Goal: Task Accomplishment & Management: Complete application form

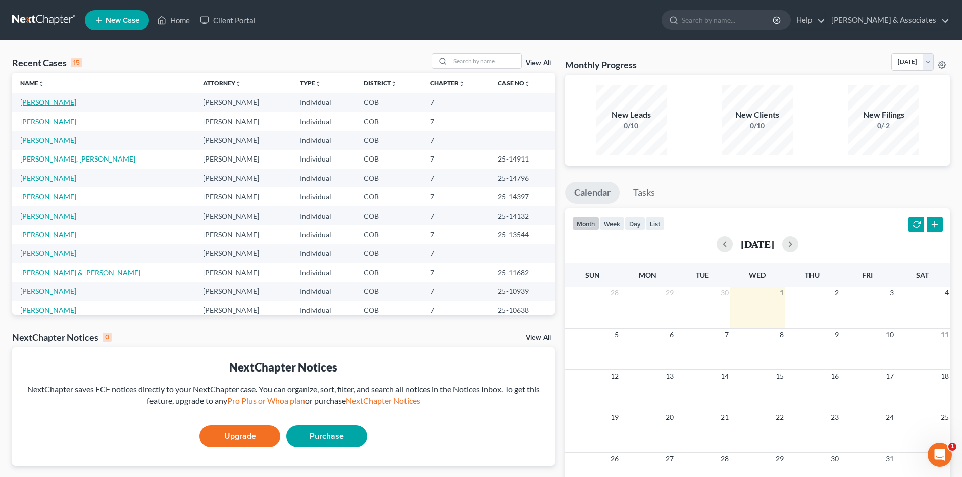
click at [42, 103] on link "[PERSON_NAME]" at bounding box center [48, 102] width 56 height 9
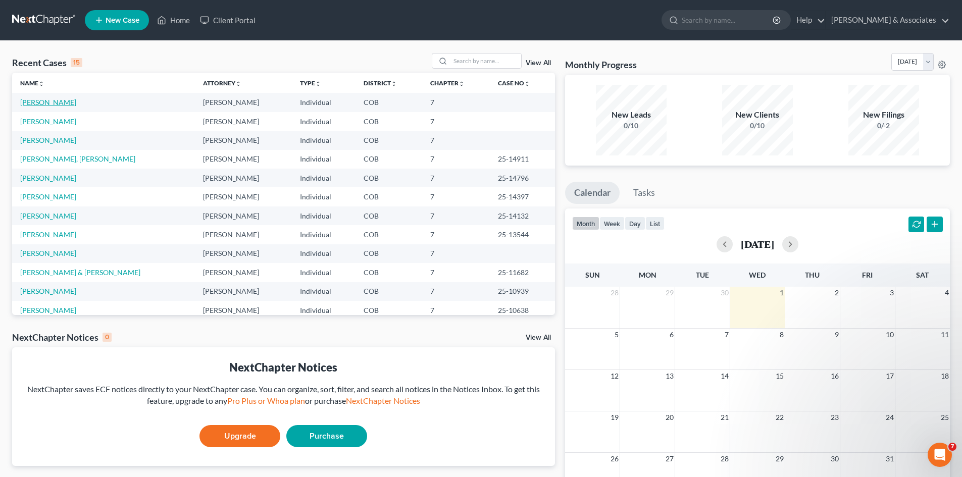
select select "10"
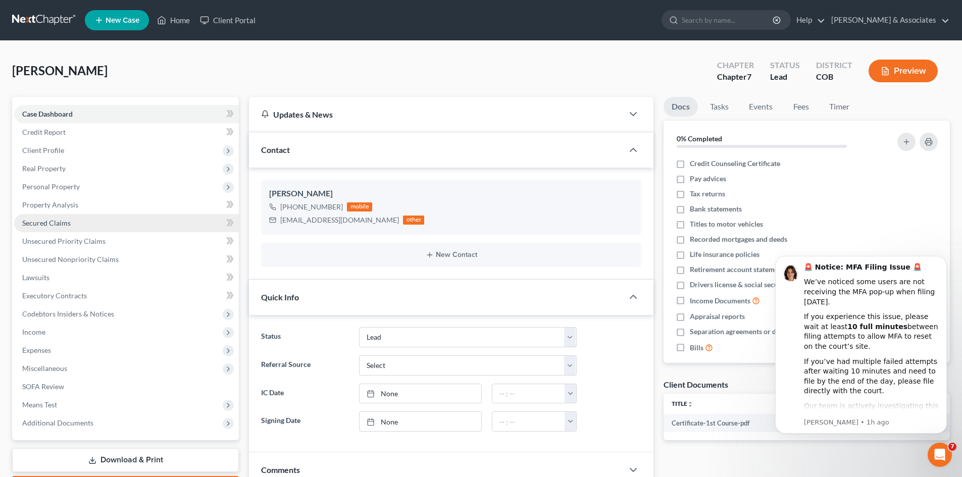
click at [56, 225] on span "Secured Claims" at bounding box center [46, 223] width 48 height 9
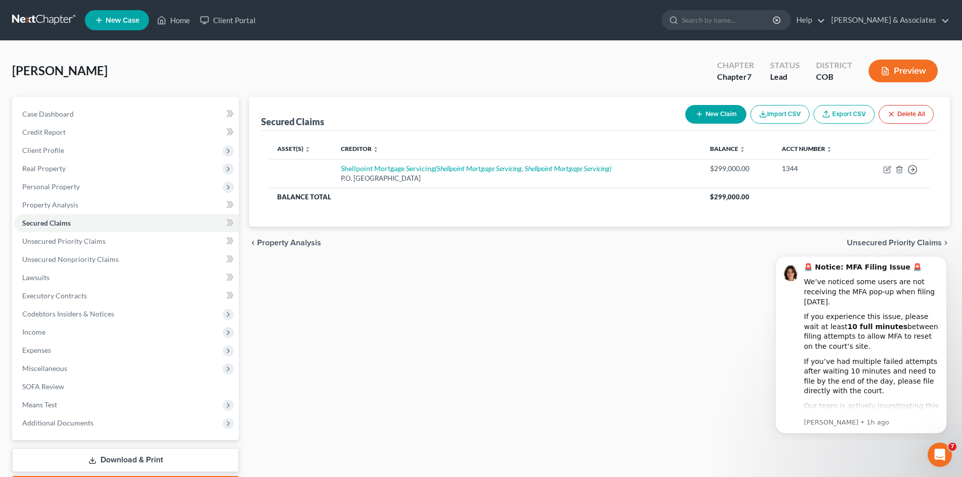
click at [716, 117] on button "New Claim" at bounding box center [715, 114] width 61 height 19
select select "0"
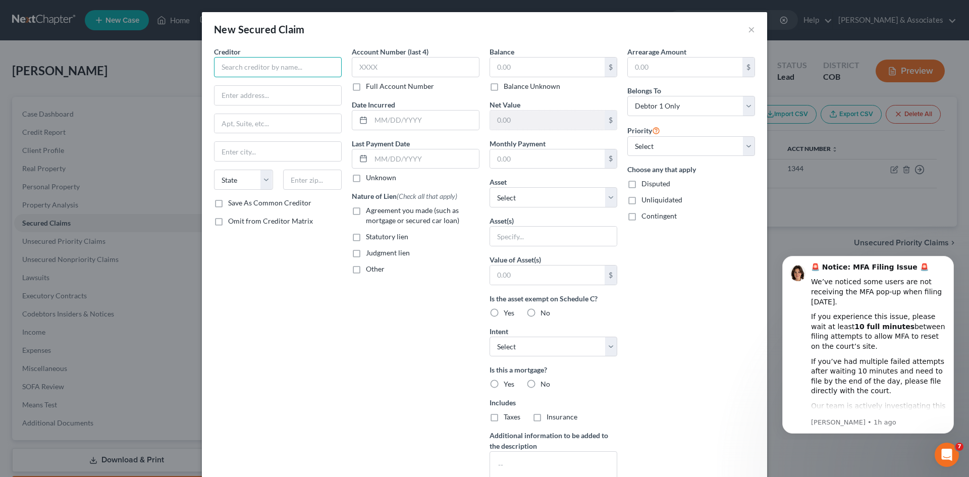
click at [219, 67] on input "text" at bounding box center [278, 67] width 128 height 20
click at [748, 28] on button "×" at bounding box center [751, 29] width 7 height 12
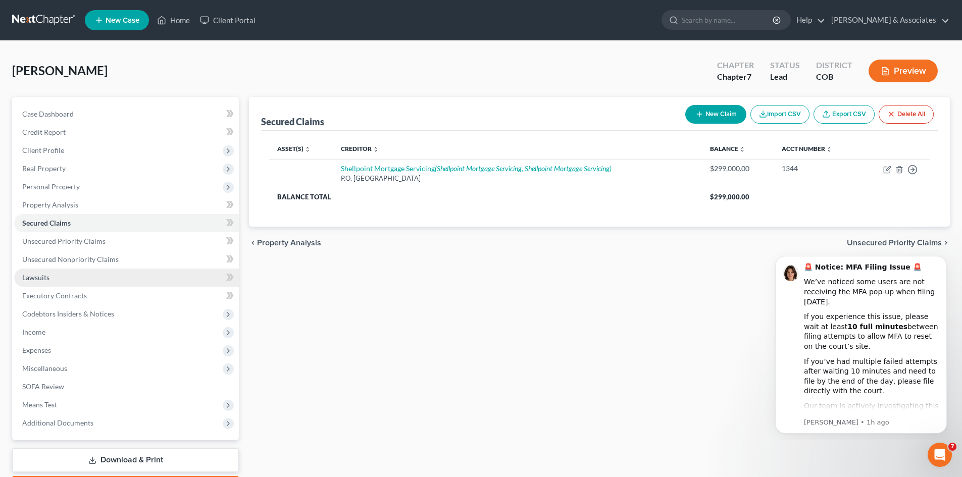
click at [69, 278] on link "Lawsuits" at bounding box center [126, 278] width 225 height 18
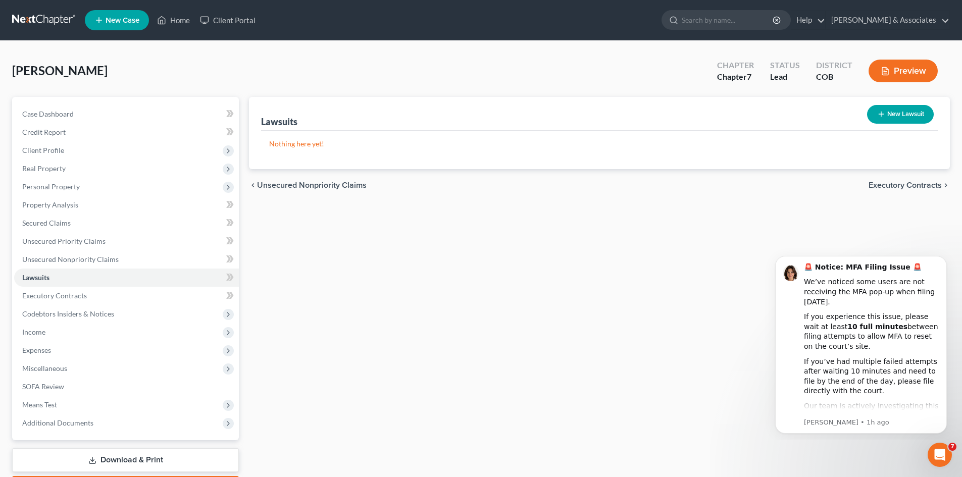
click at [898, 114] on button "New Lawsuit" at bounding box center [900, 114] width 67 height 19
select select "0"
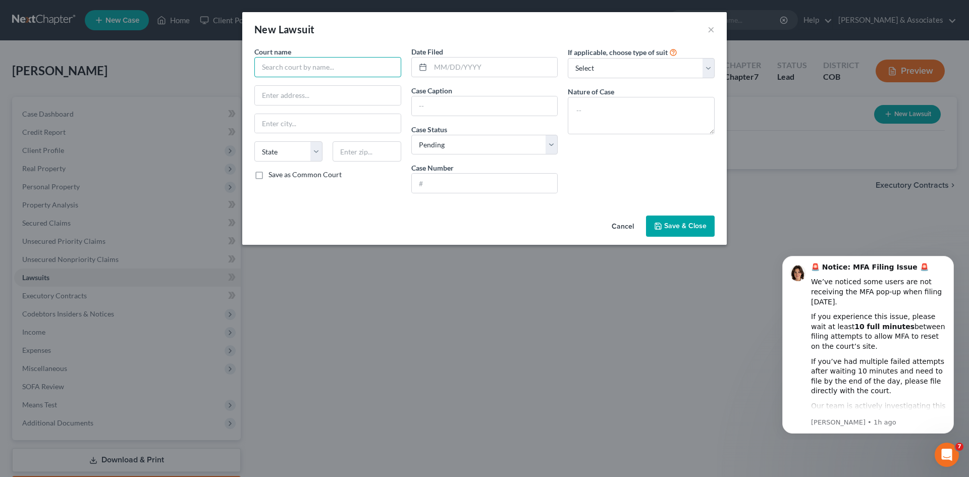
click at [259, 66] on input "text" at bounding box center [327, 67] width 147 height 20
type input "[GEOGRAPHIC_DATA]"
click at [435, 69] on input "text" at bounding box center [494, 67] width 127 height 19
type input "[DATE]"
click at [709, 74] on select "Select Repossession Garnishment Foreclosure Attached, Seized, Or Levied Other" at bounding box center [641, 68] width 147 height 20
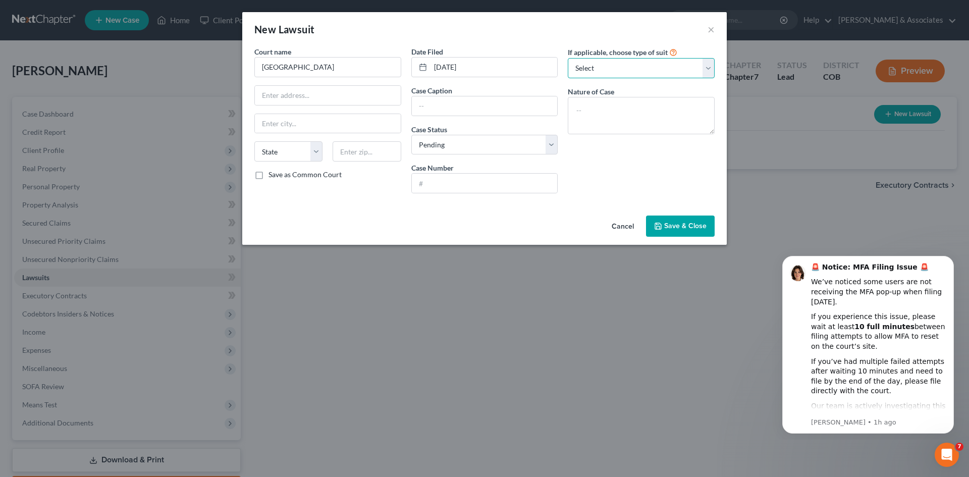
select select "2"
click at [568, 58] on select "Select Repossession Garnishment Foreclosure Attached, Seized, Or Levied Other" at bounding box center [641, 68] width 147 height 20
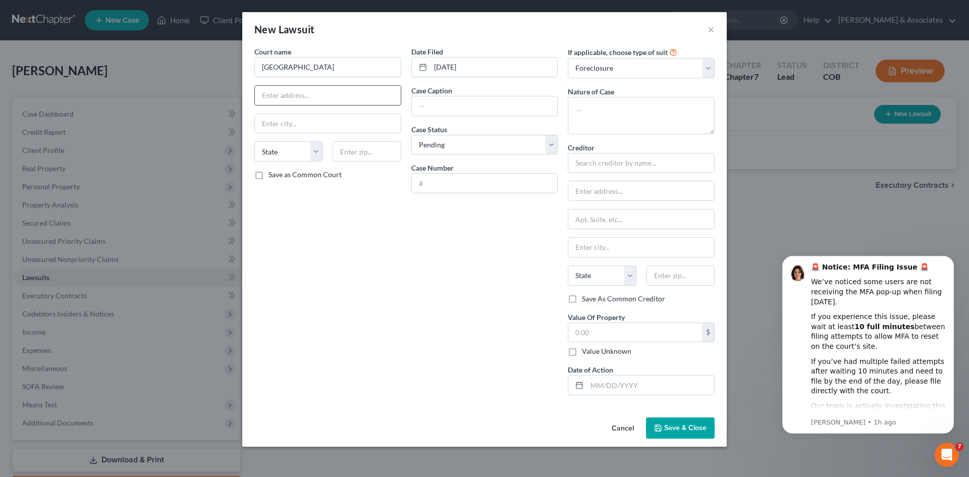
click at [270, 97] on input "text" at bounding box center [328, 95] width 146 height 19
type input "[STREET_ADDRESS]"
type input "[GEOGRAPHIC_DATA]"
select select "5"
type input "80112"
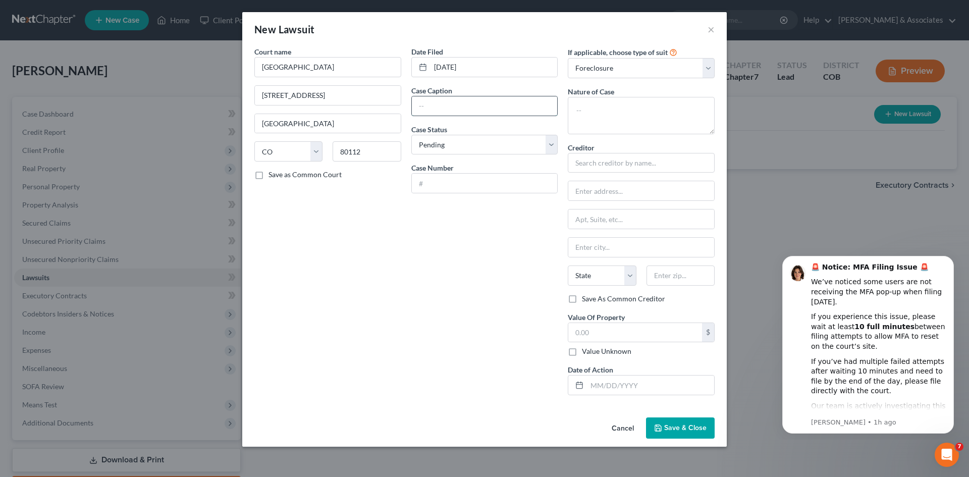
click at [436, 104] on input "text" at bounding box center [485, 105] width 146 height 19
type input "2025CR31844"
click at [578, 112] on textarea at bounding box center [641, 115] width 147 height 37
click at [577, 164] on input "text" at bounding box center [641, 163] width 147 height 20
click at [640, 112] on textarea "Foreclosure on homr" at bounding box center [641, 115] width 147 height 37
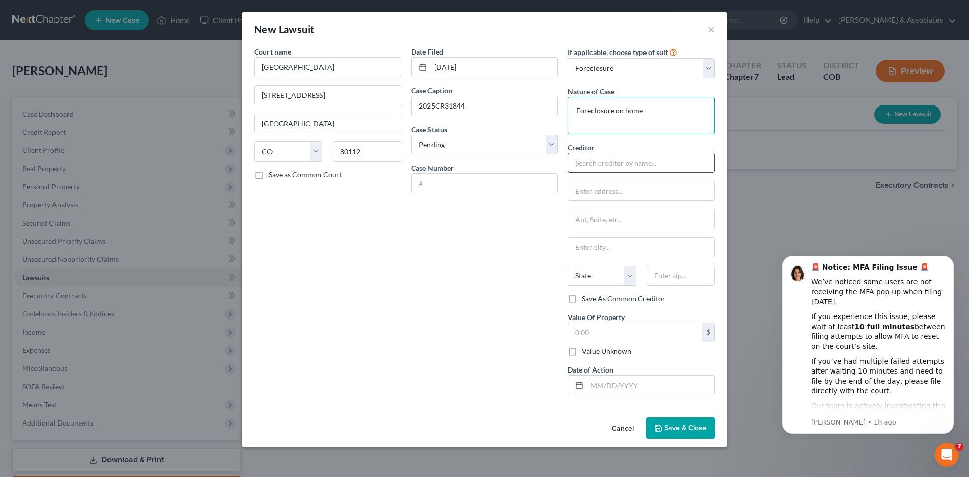
type textarea "Foreclosure on home"
click at [574, 164] on input "text" at bounding box center [641, 163] width 147 height 20
type input "[PERSON_NAME]"
click at [582, 191] on input "text" at bounding box center [641, 190] width 146 height 19
type input "[STREET_ADDRESS]"
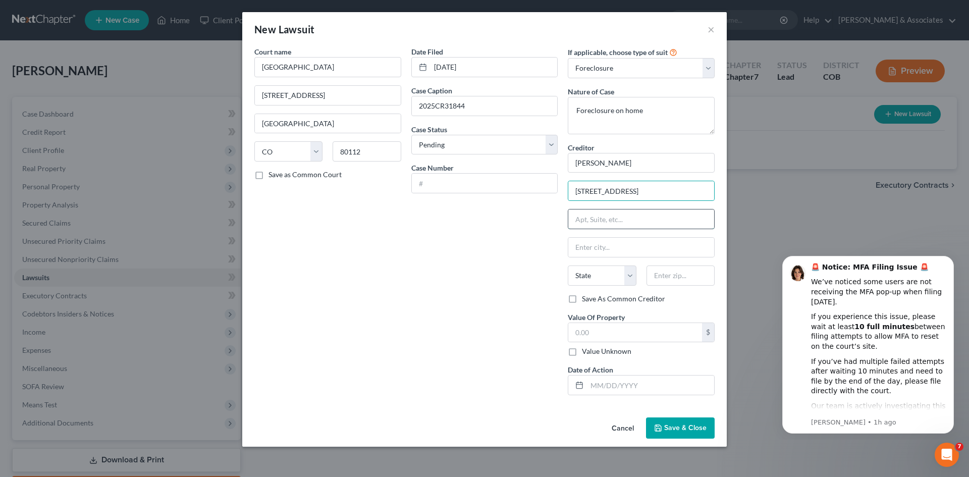
click at [574, 220] on input "text" at bounding box center [641, 218] width 146 height 19
type input "Suite 230"
click at [580, 247] on input "text" at bounding box center [641, 247] width 146 height 19
type input "Centennial"
click at [630, 276] on select "State [US_STATE] AK AR AZ CA CO CT DE DC [GEOGRAPHIC_DATA] [GEOGRAPHIC_DATA] GU…" at bounding box center [602, 276] width 68 height 20
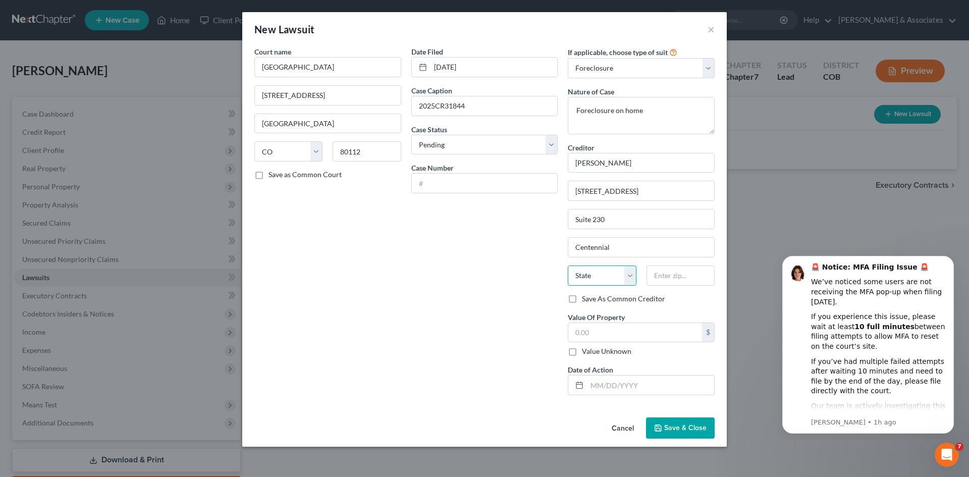
select select "5"
click at [568, 266] on select "State [US_STATE] AK AR AZ CA CO CT DE DC [GEOGRAPHIC_DATA] [GEOGRAPHIC_DATA] GU…" at bounding box center [602, 276] width 68 height 20
click at [655, 275] on input "text" at bounding box center [681, 276] width 68 height 20
type input "80112"
click at [582, 299] on label "Save As Common Creditor" at bounding box center [623, 299] width 83 height 10
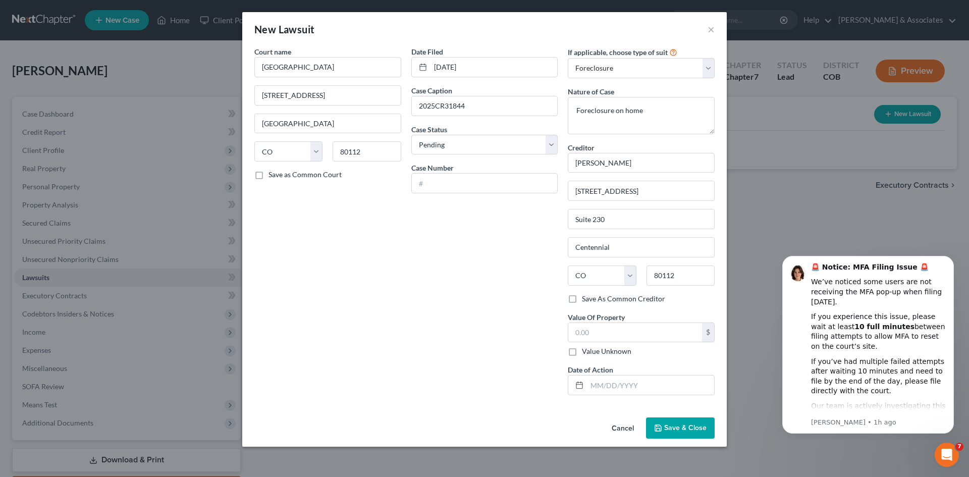
click at [586, 299] on input "Save As Common Creditor" at bounding box center [589, 297] width 7 height 7
checkbox input "true"
type input "[GEOGRAPHIC_DATA]"
click at [578, 331] on input "text" at bounding box center [635, 332] width 134 height 19
type input "2"
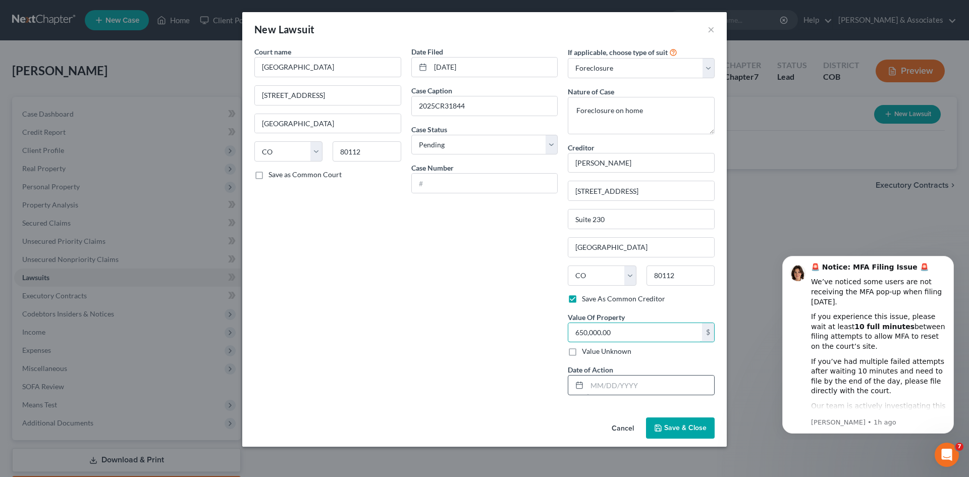
type input "650,000.00"
click at [592, 386] on input "text" at bounding box center [650, 385] width 127 height 19
type input "[DATE]"
click at [665, 426] on span "Save & Close" at bounding box center [685, 428] width 42 height 9
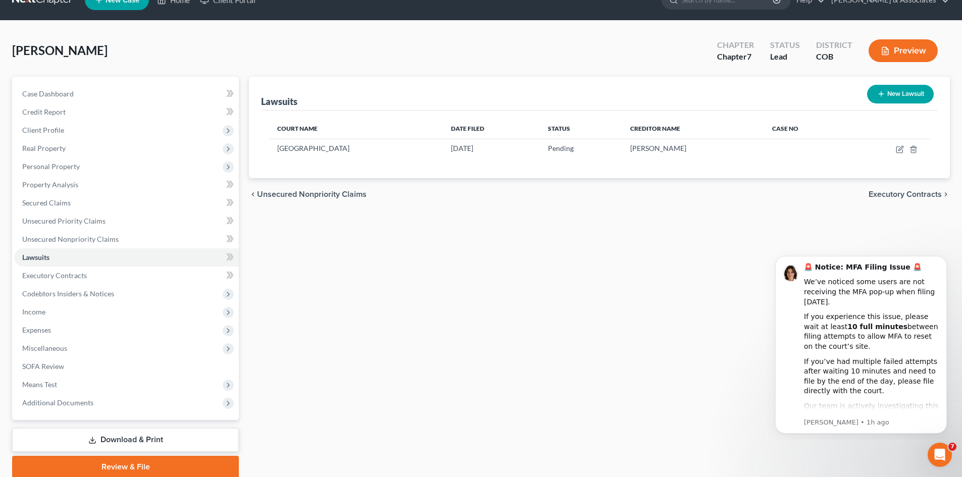
scroll to position [60, 0]
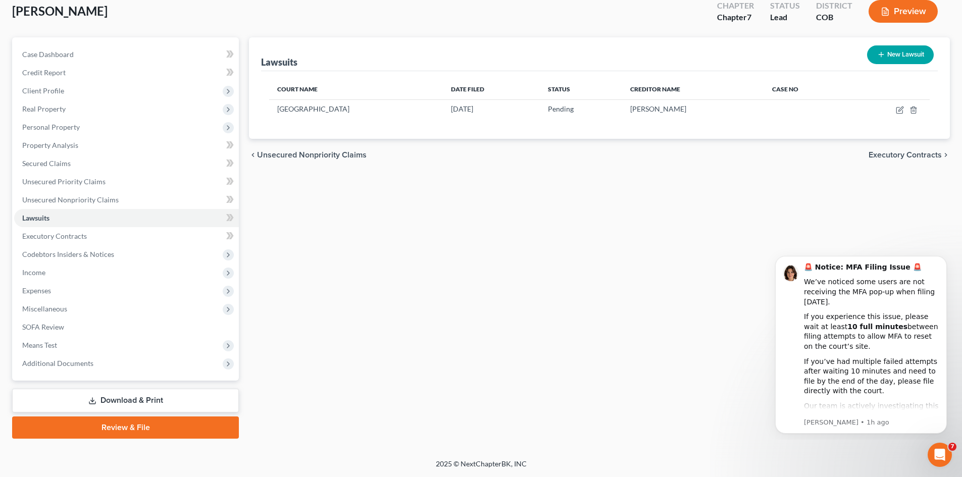
click at [162, 401] on link "Download & Print" at bounding box center [125, 401] width 227 height 24
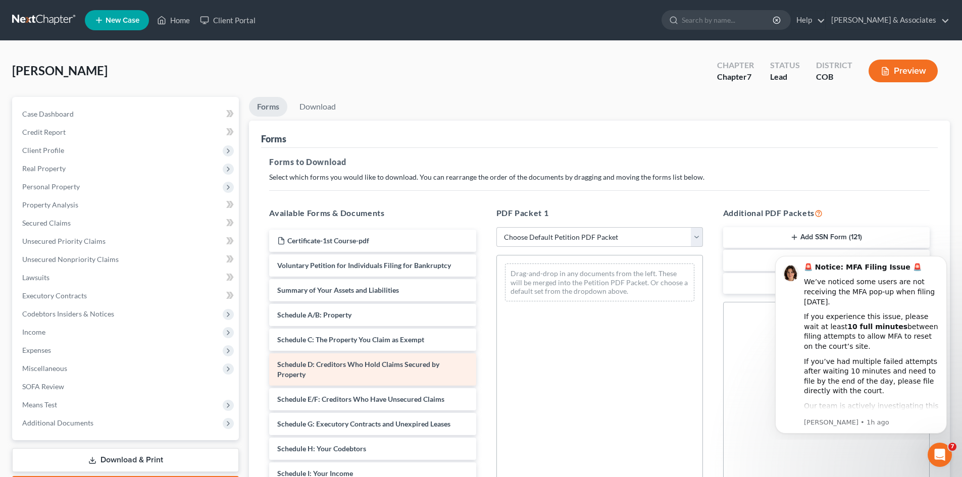
click at [362, 374] on div "Schedule D: Creditors Who Hold Claims Secured by Property" at bounding box center [372, 369] width 206 height 32
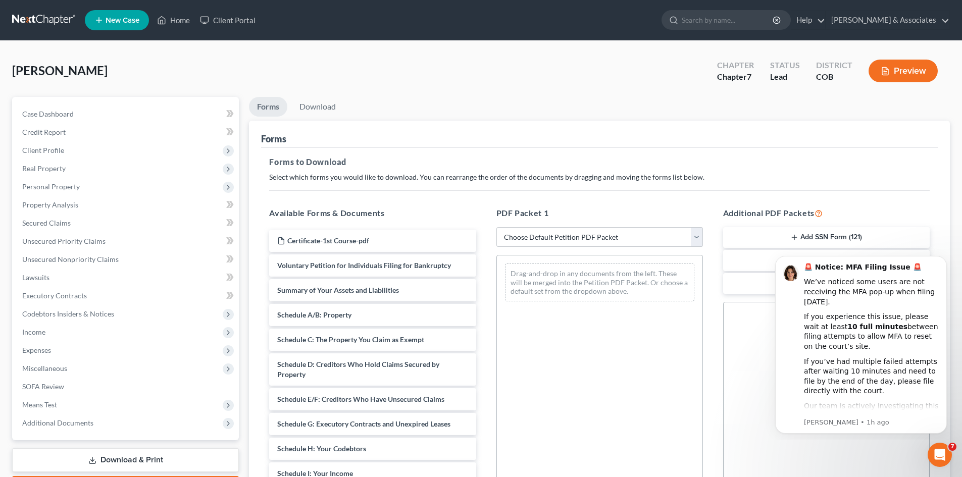
click at [697, 237] on select "Choose Default Petition PDF Packet Complete Bankruptcy Petition (all forms and …" at bounding box center [599, 237] width 206 height 20
select select "2"
click at [496, 227] on select "Choose Default Petition PDF Packet Complete Bankruptcy Petition (all forms and …" at bounding box center [599, 237] width 206 height 20
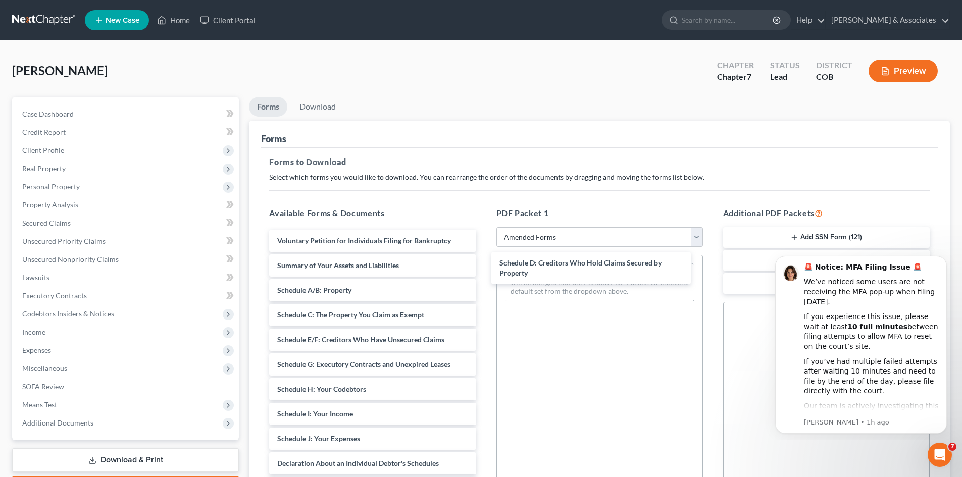
drag, startPoint x: 334, startPoint y: 343, endPoint x: 559, endPoint y: 262, distance: 239.7
click at [484, 263] on div "Schedule D: Creditors Who Hold Claims Secured by Property Voluntary Petition fo…" at bounding box center [372, 454] width 223 height 448
click at [562, 262] on div "Drag-and-drop in any documents from the left. These will be merged into the Pet…" at bounding box center [599, 299] width 205 height 89
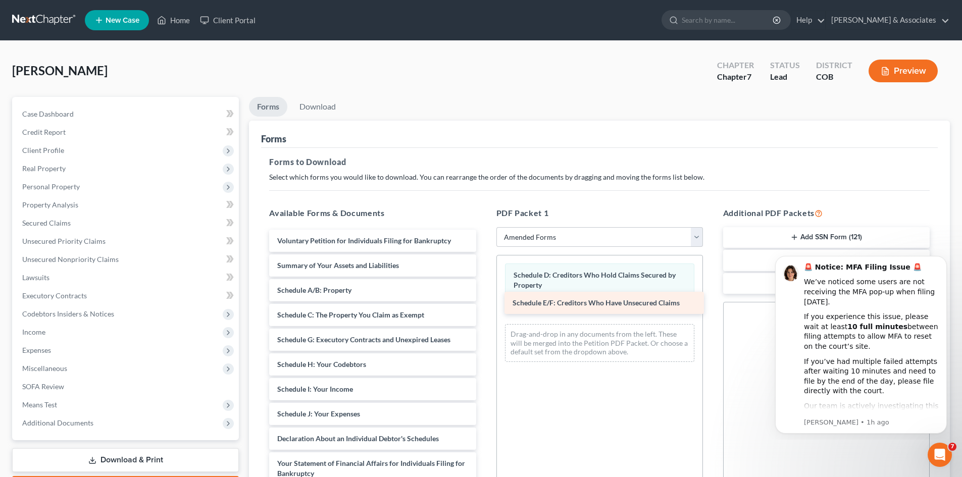
drag, startPoint x: 357, startPoint y: 341, endPoint x: 592, endPoint y: 304, distance: 238.1
click at [484, 304] on div "Schedule E/F: Creditors Who Have Unsecured Claims Voluntary Petition for Indivi…" at bounding box center [372, 442] width 223 height 424
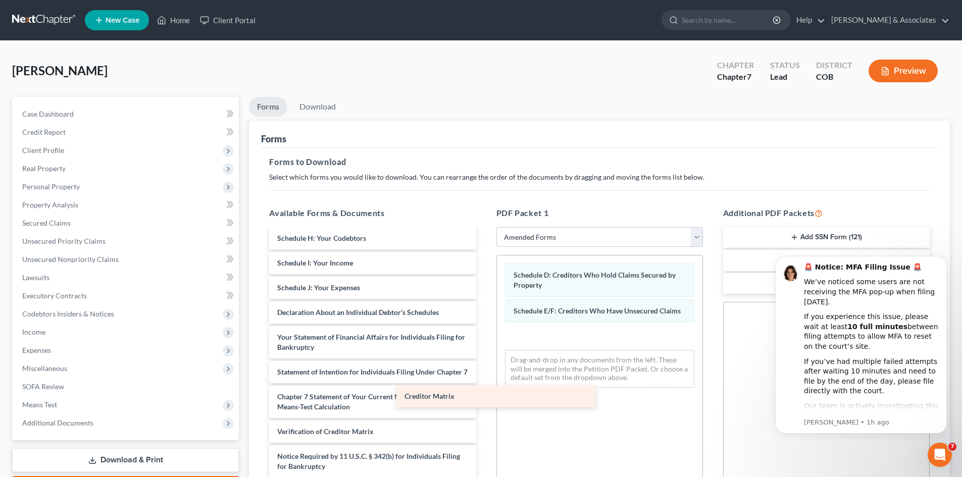
scroll to position [136, 0]
drag, startPoint x: 373, startPoint y: 407, endPoint x: 594, endPoint y: 384, distance: 222.3
click at [484, 384] on div "Creditor Matrix Voluntary Petition for Individuals Filing for Bankruptcy Summar…" at bounding box center [372, 302] width 223 height 399
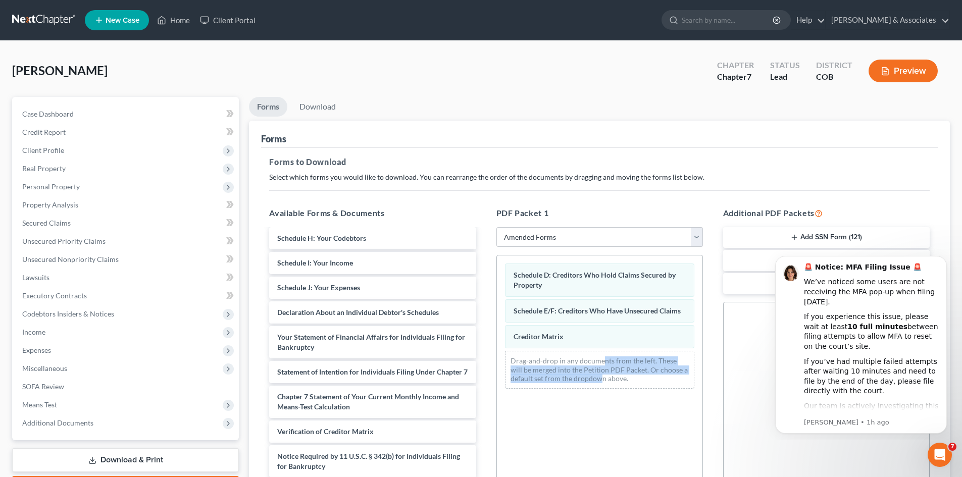
drag, startPoint x: 600, startPoint y: 370, endPoint x: 603, endPoint y: 361, distance: 9.6
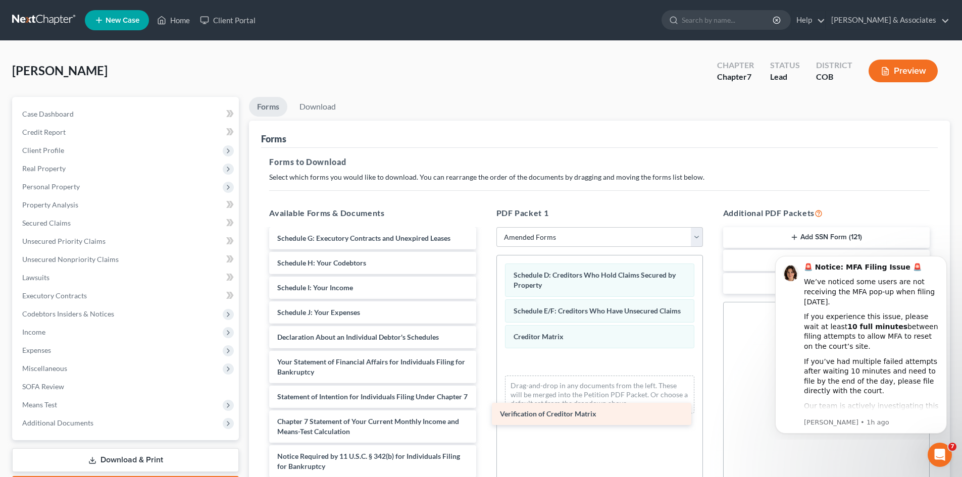
scroll to position [112, 0]
drag, startPoint x: 305, startPoint y: 437, endPoint x: 535, endPoint y: 415, distance: 230.6
click at [484, 415] on div "Verification of Creditor Matrix Voluntary Petition for Individuals Filing for B…" at bounding box center [372, 315] width 223 height 374
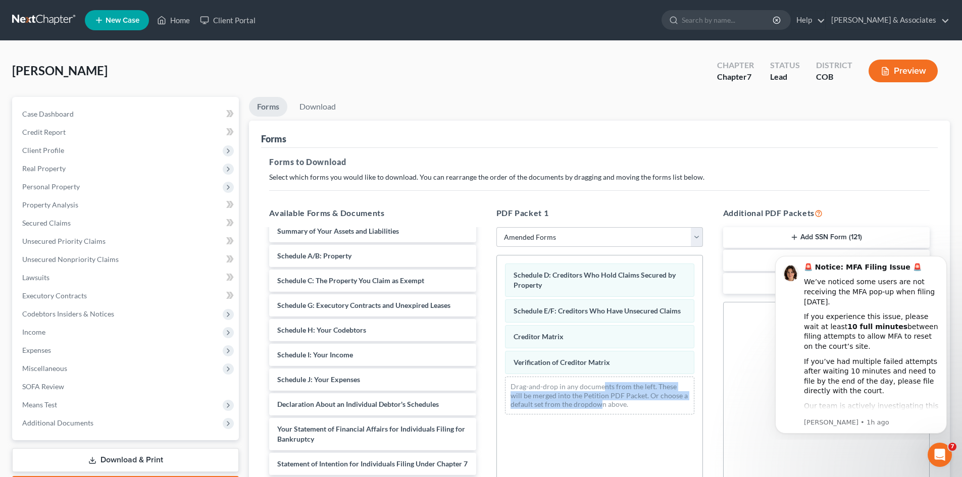
scroll to position [30, 0]
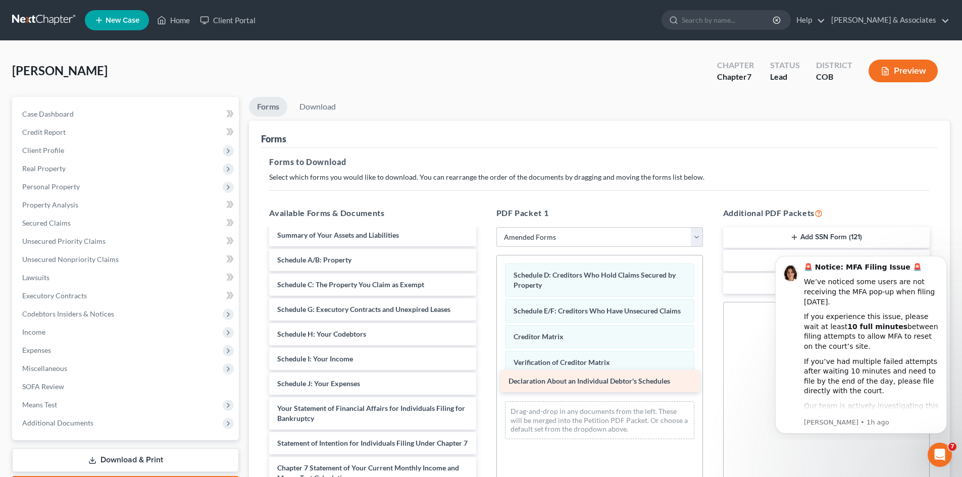
drag, startPoint x: 420, startPoint y: 408, endPoint x: 652, endPoint y: 384, distance: 232.9
click at [484, 384] on div "Declaration About an Individual Debtor's Schedules Voluntary Petition for Indiv…" at bounding box center [372, 373] width 223 height 349
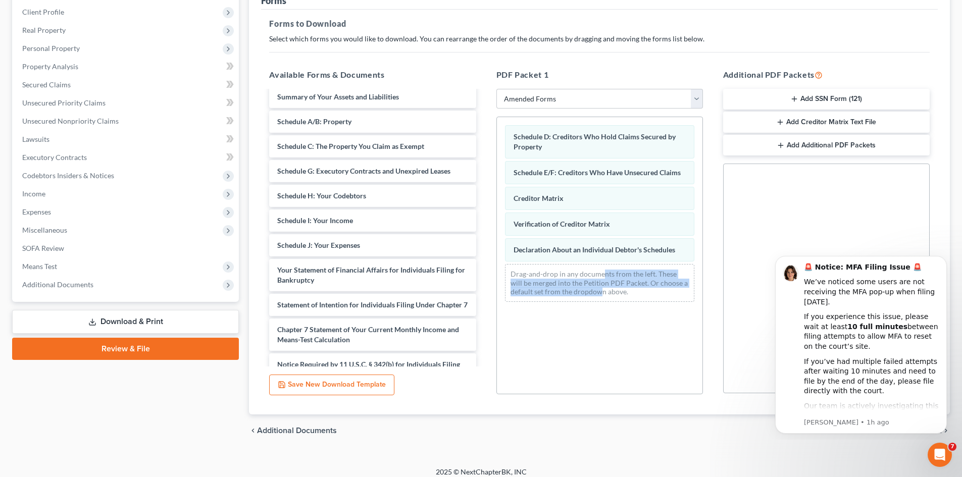
scroll to position [146, 0]
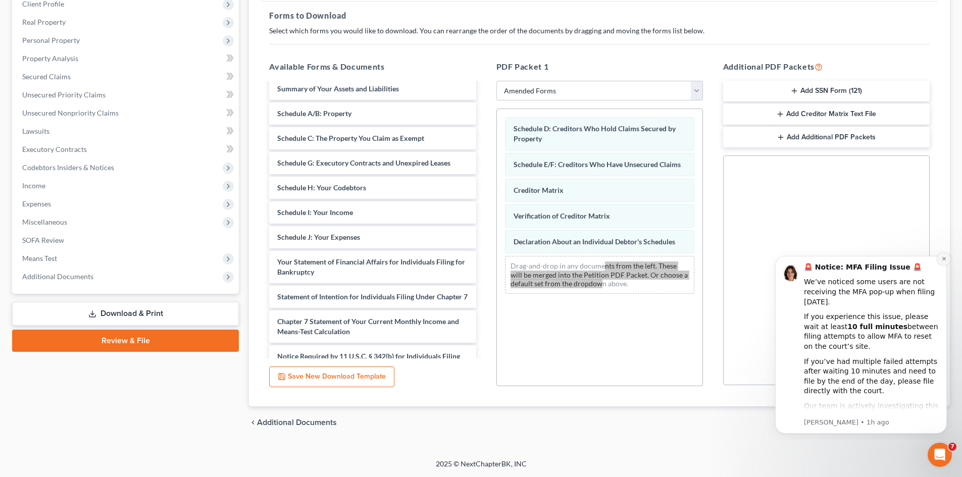
click at [945, 258] on icon "Dismiss notification" at bounding box center [944, 259] width 6 height 6
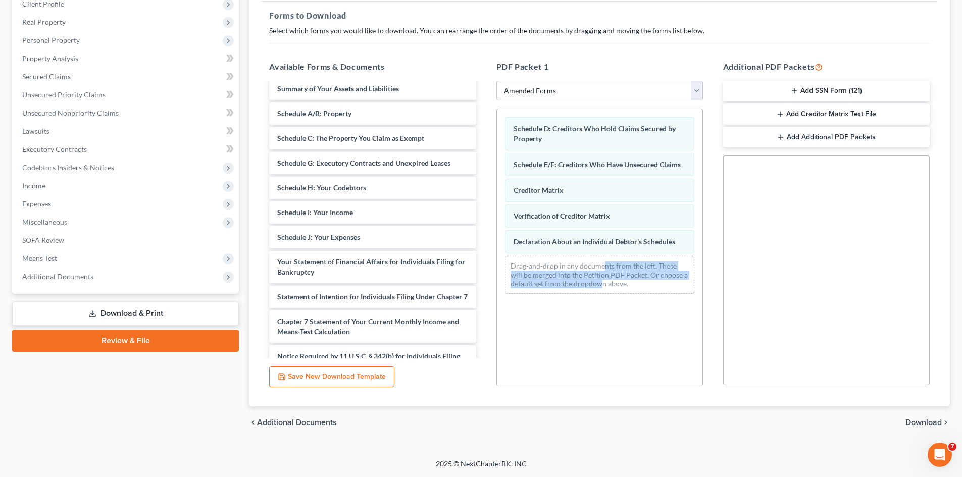
click at [930, 421] on span "Download" at bounding box center [923, 422] width 36 height 8
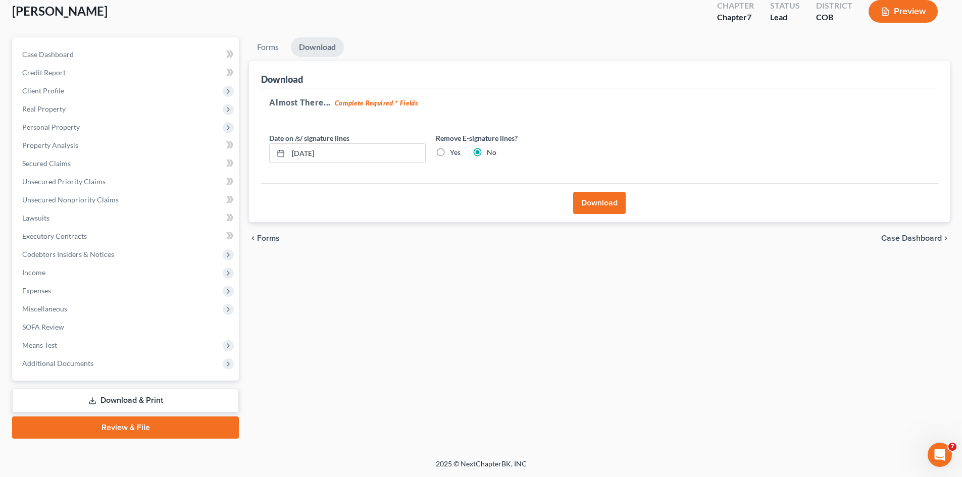
click at [596, 198] on button "Download" at bounding box center [599, 203] width 52 height 22
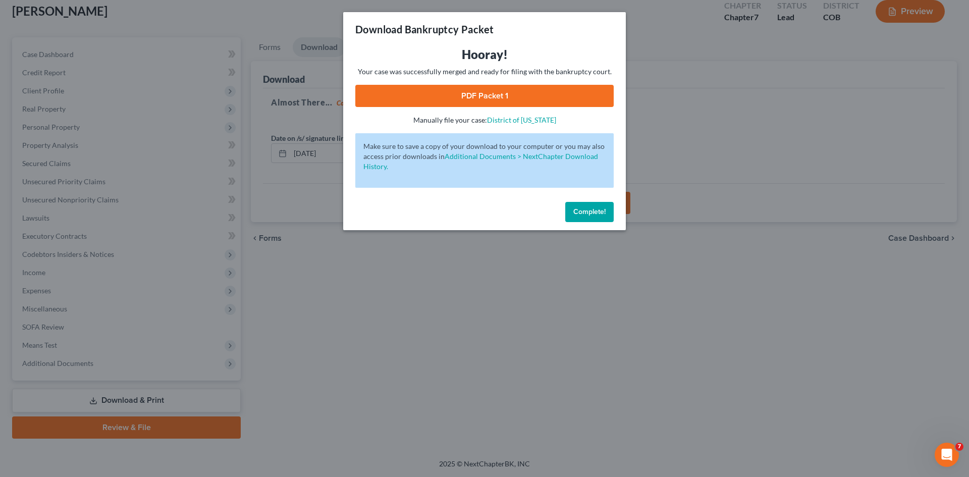
click at [469, 94] on link "PDF Packet 1" at bounding box center [484, 96] width 258 height 22
click at [600, 213] on span "Complete!" at bounding box center [589, 211] width 32 height 9
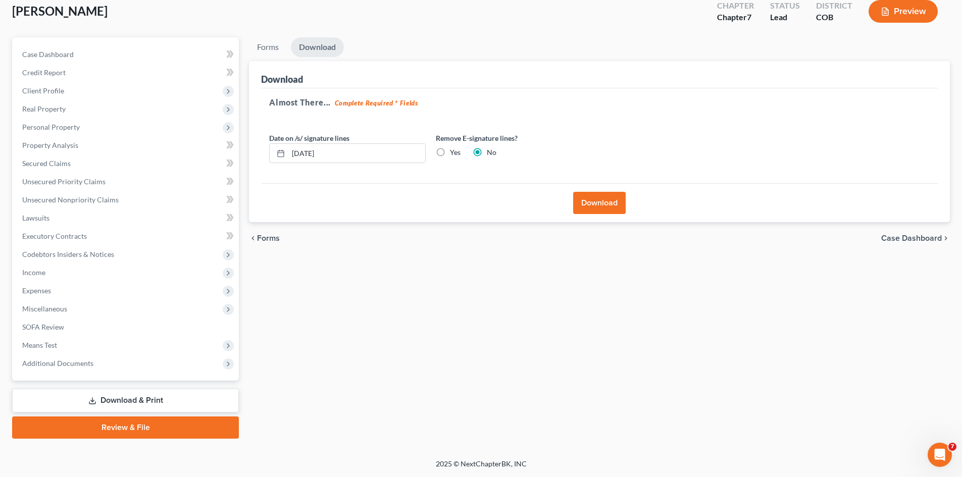
click at [118, 427] on link "Review & File" at bounding box center [125, 427] width 227 height 22
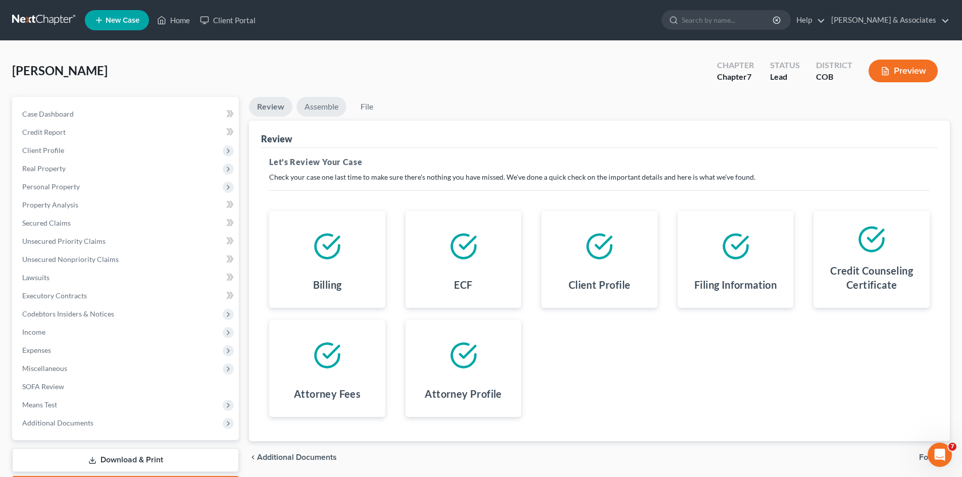
click at [332, 106] on link "Assemble" at bounding box center [321, 107] width 50 height 20
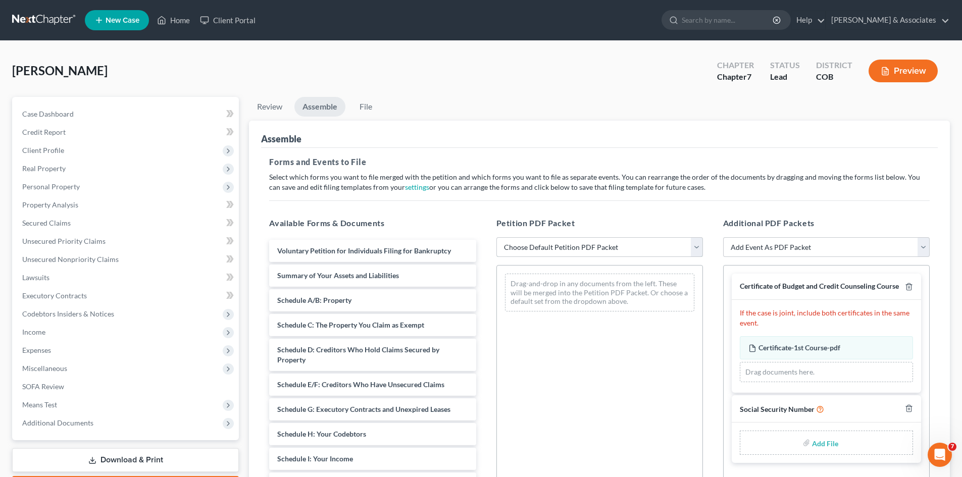
click at [696, 247] on select "Choose Default Petition PDF Packet Emergency Filing (Voluntary Petition and Cre…" at bounding box center [599, 247] width 206 height 20
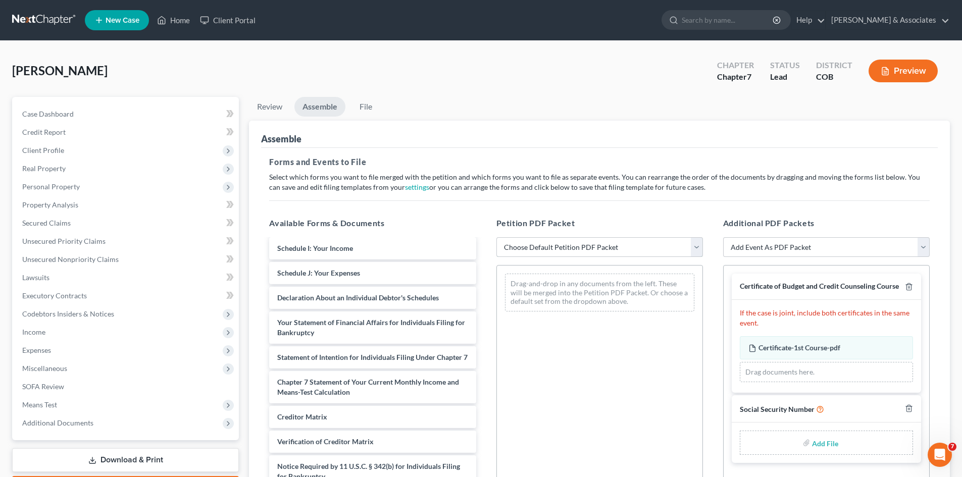
scroll to position [221, 0]
click at [697, 249] on select "Choose Default Petition PDF Packet Emergency Filing (Voluntary Petition and Cre…" at bounding box center [599, 247] width 206 height 20
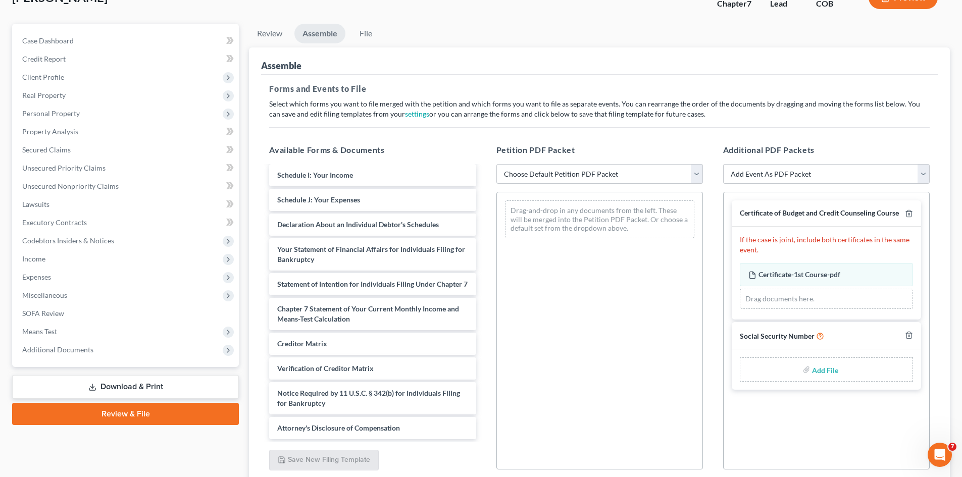
scroll to position [76, 0]
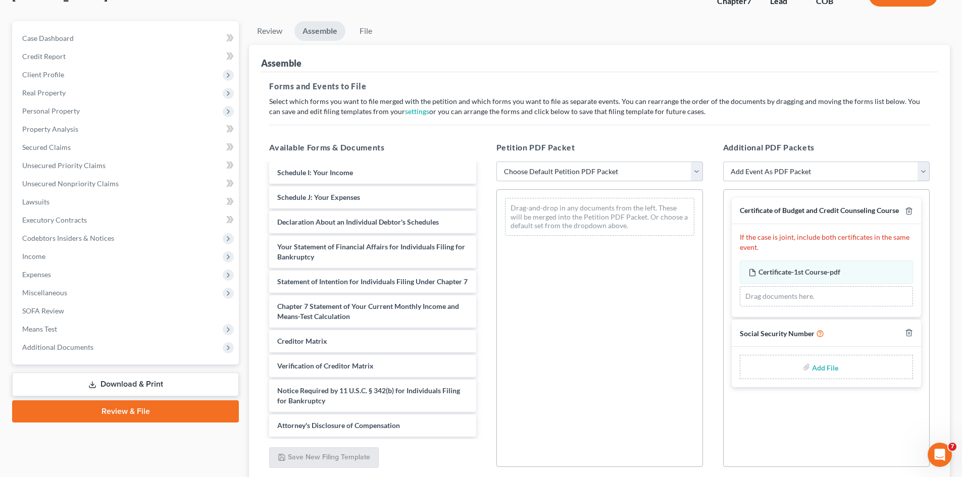
click at [164, 386] on link "Download & Print" at bounding box center [125, 385] width 227 height 24
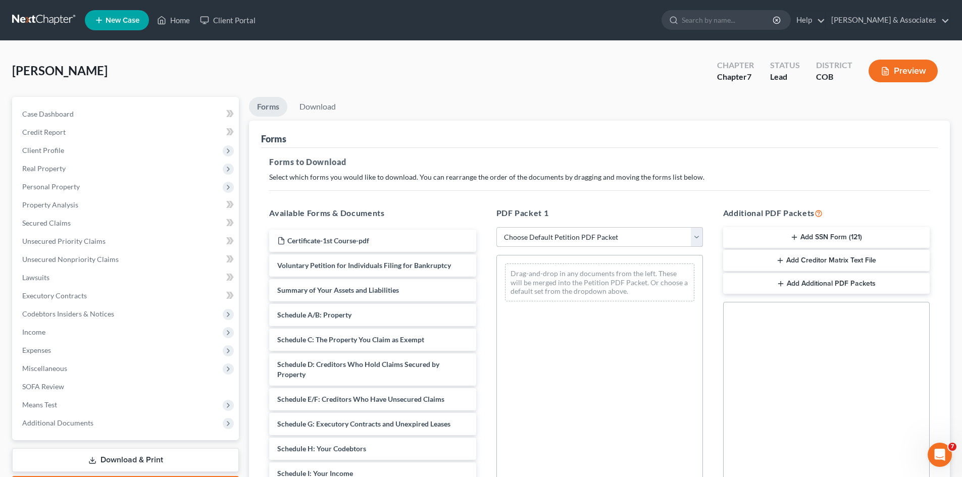
click at [699, 238] on select "Choose Default Petition PDF Packet Complete Bankruptcy Petition (all forms and …" at bounding box center [599, 237] width 206 height 20
select select "2"
click at [496, 227] on select "Choose Default Petition PDF Packet Complete Bankruptcy Petition (all forms and …" at bounding box center [599, 237] width 206 height 20
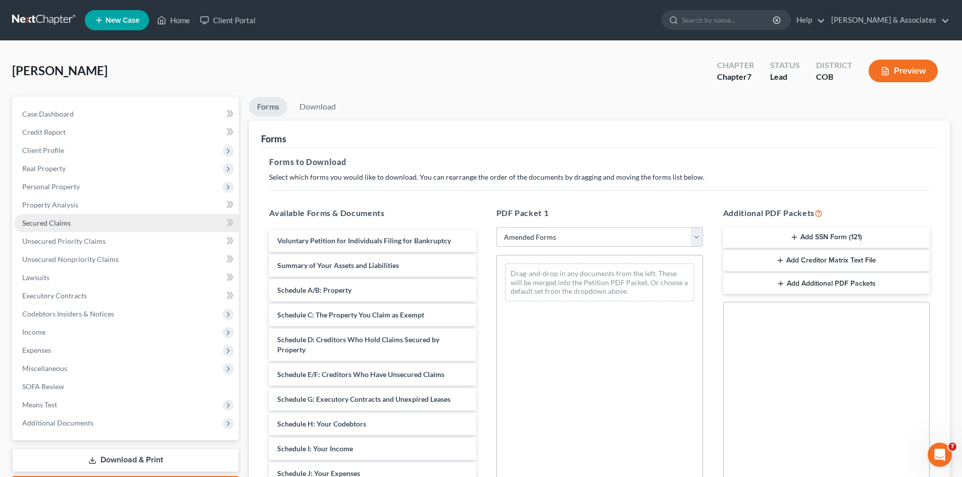
click at [57, 226] on span "Secured Claims" at bounding box center [46, 223] width 48 height 9
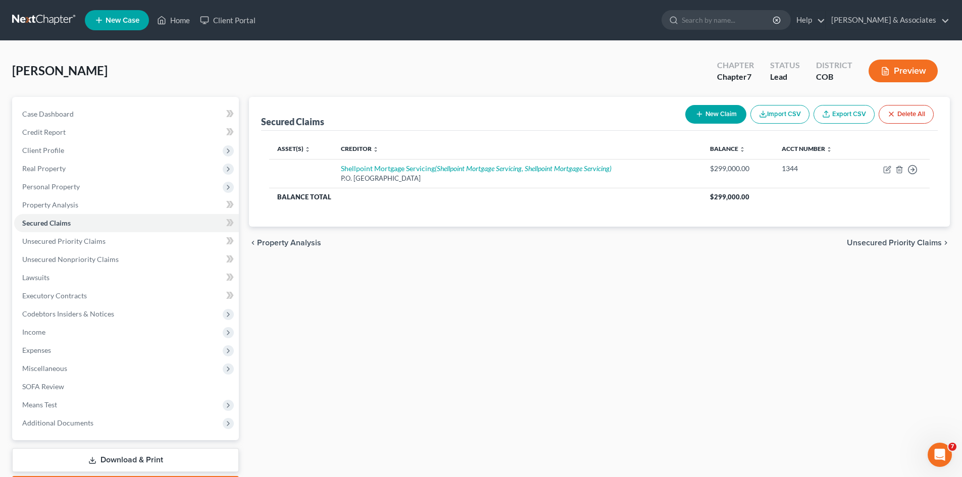
click at [719, 112] on button "New Claim" at bounding box center [715, 114] width 61 height 19
select select "0"
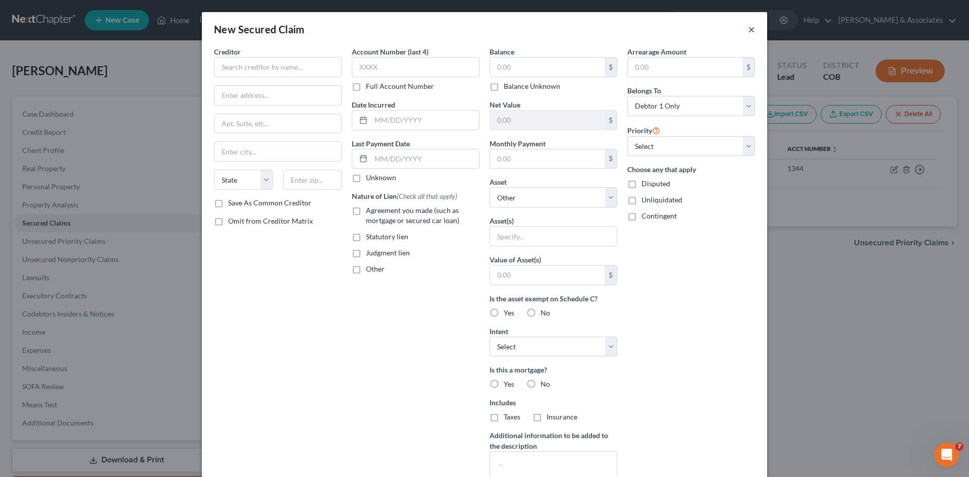
click at [748, 29] on button "×" at bounding box center [751, 29] width 7 height 12
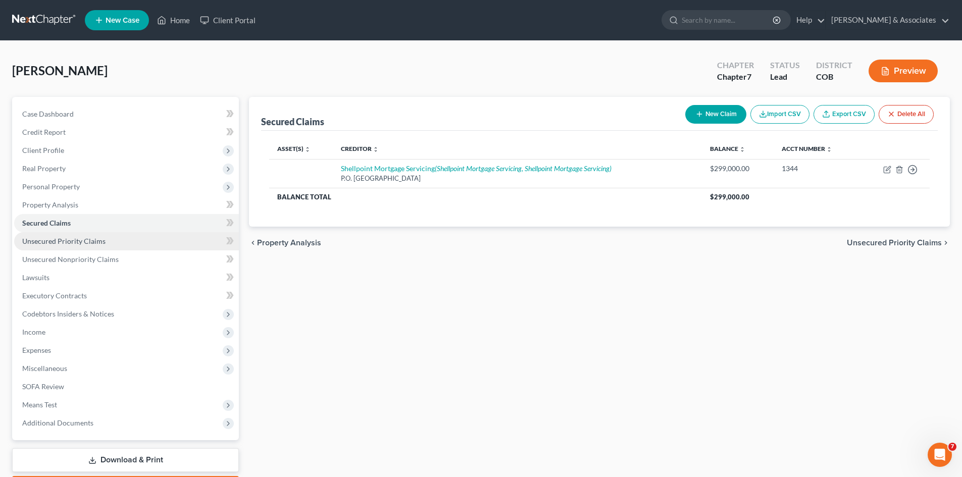
click at [47, 242] on span "Unsecured Priority Claims" at bounding box center [63, 241] width 83 height 9
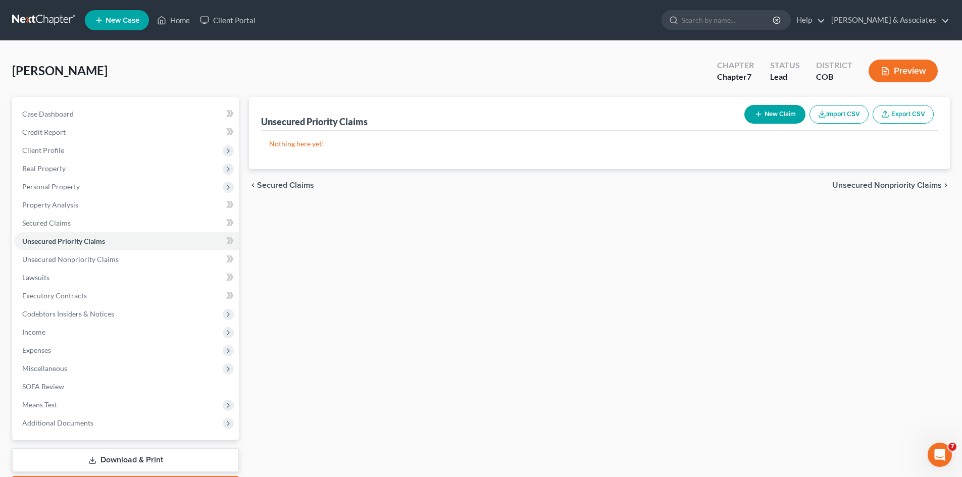
click at [777, 116] on button "New Claim" at bounding box center [774, 114] width 61 height 19
select select "0"
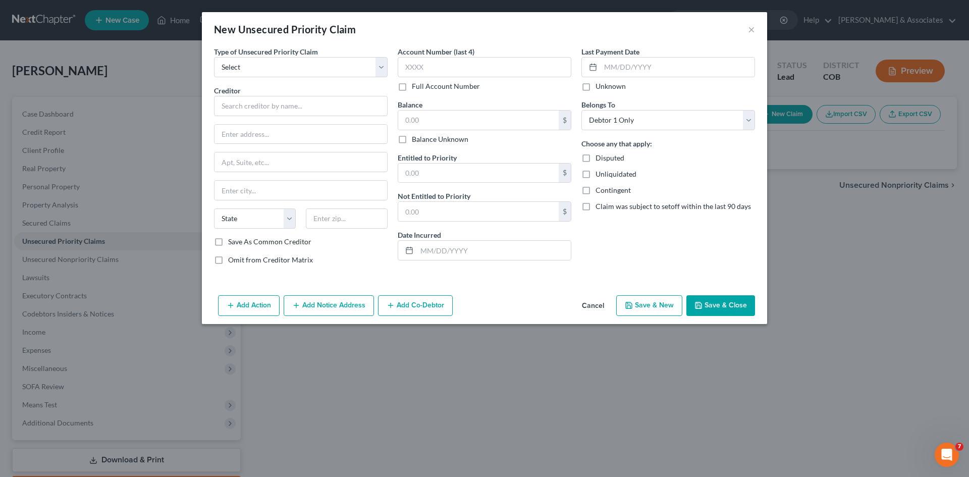
click at [228, 240] on label "Save As Common Creditor" at bounding box center [269, 242] width 83 height 10
click at [232, 240] on input "Save As Common Creditor" at bounding box center [235, 240] width 7 height 7
checkbox input "true"
click at [222, 67] on select "Select Taxes & Other Government Units Domestic Support Obligations Extensions o…" at bounding box center [301, 67] width 174 height 20
click at [590, 304] on button "Cancel" at bounding box center [593, 306] width 38 height 20
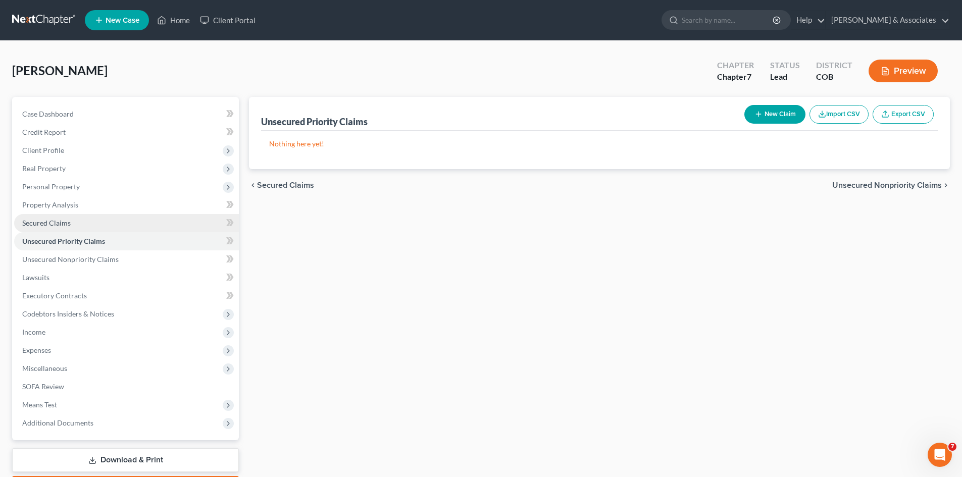
click at [61, 224] on span "Secured Claims" at bounding box center [46, 223] width 48 height 9
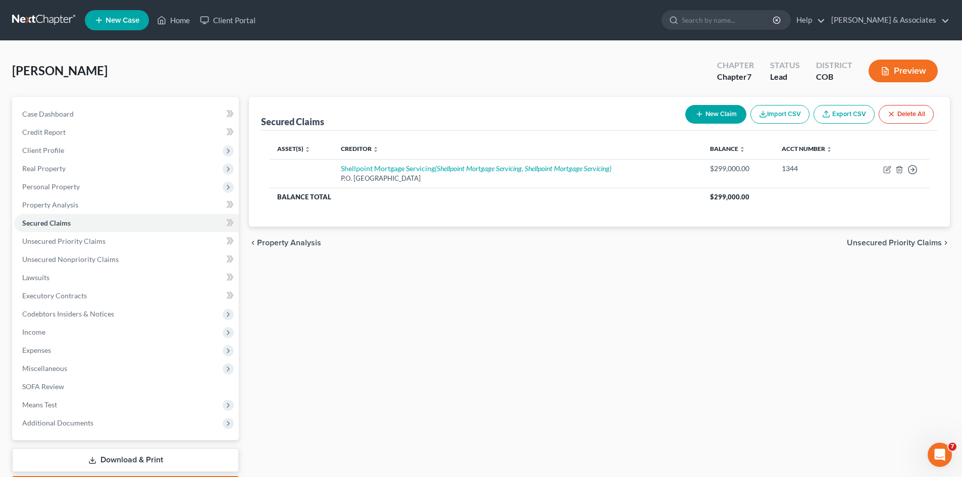
click at [723, 117] on button "New Claim" at bounding box center [715, 114] width 61 height 19
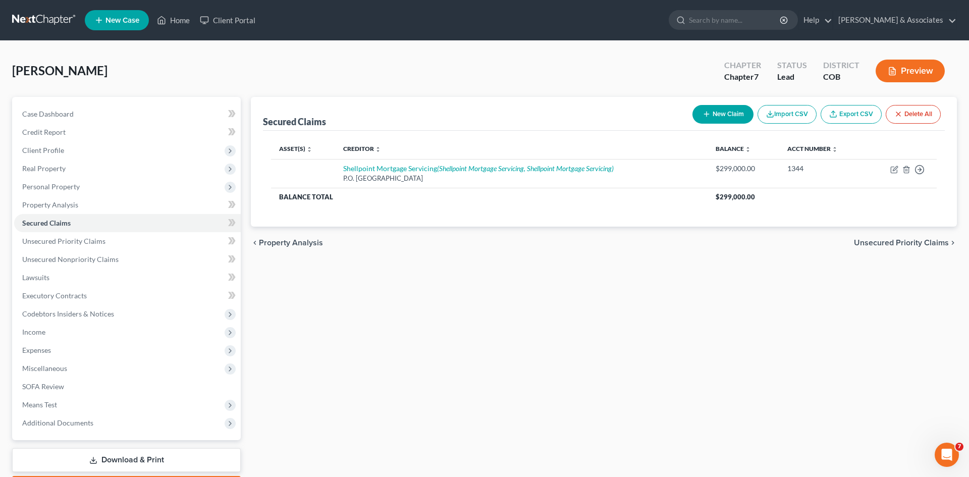
select select "0"
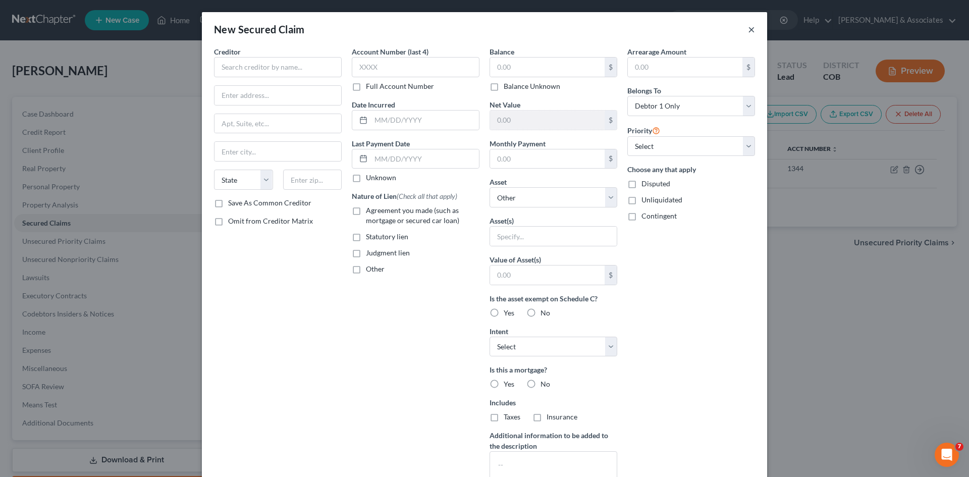
click at [748, 32] on button "×" at bounding box center [751, 29] width 7 height 12
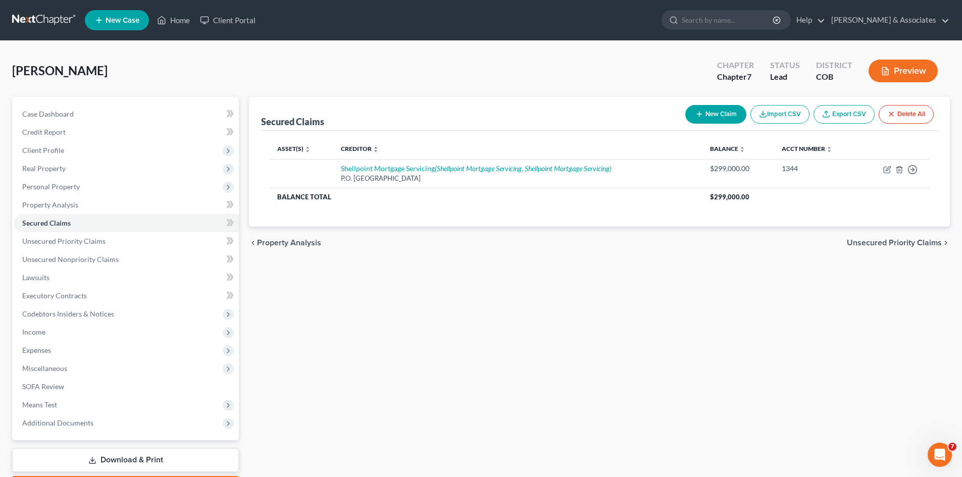
click at [721, 111] on button "New Claim" at bounding box center [715, 114] width 61 height 19
select select "0"
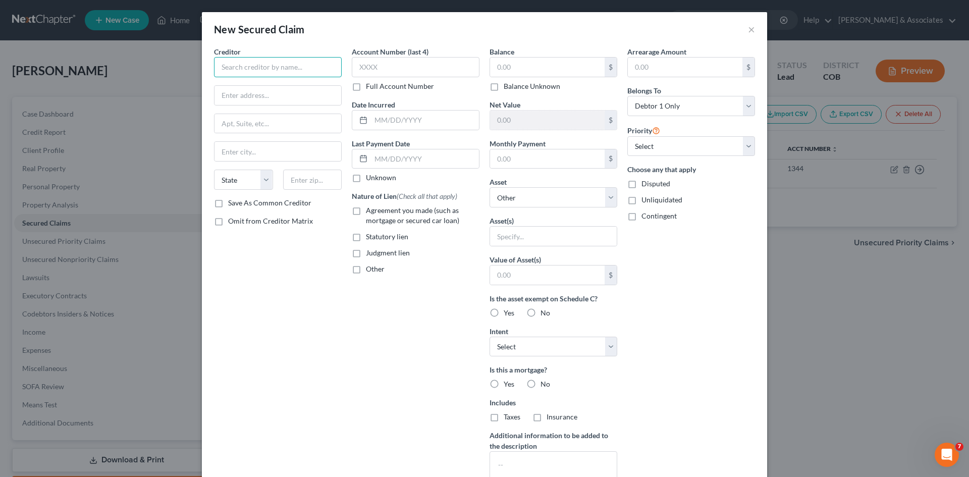
click at [219, 67] on input "text" at bounding box center [278, 67] width 128 height 20
click at [251, 87] on div "[PERSON_NAME]" at bounding box center [274, 85] width 105 height 10
type input "[PERSON_NAME]"
type input "[STREET_ADDRESS]"
type input "Suite 230"
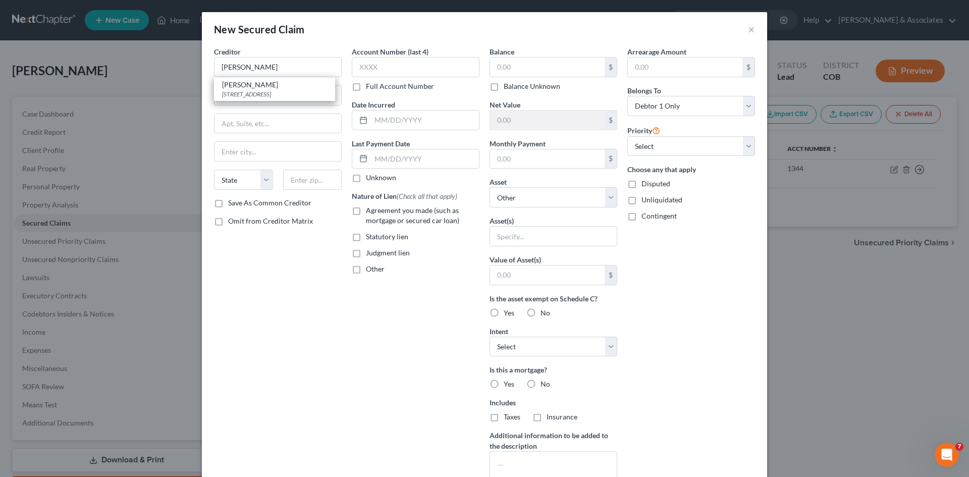
type input "[GEOGRAPHIC_DATA]"
select select "5"
type input "80112"
click at [228, 201] on label "Save As Common Creditor" at bounding box center [269, 203] width 83 height 10
click at [232, 201] on input "Save As Common Creditor" at bounding box center [235, 201] width 7 height 7
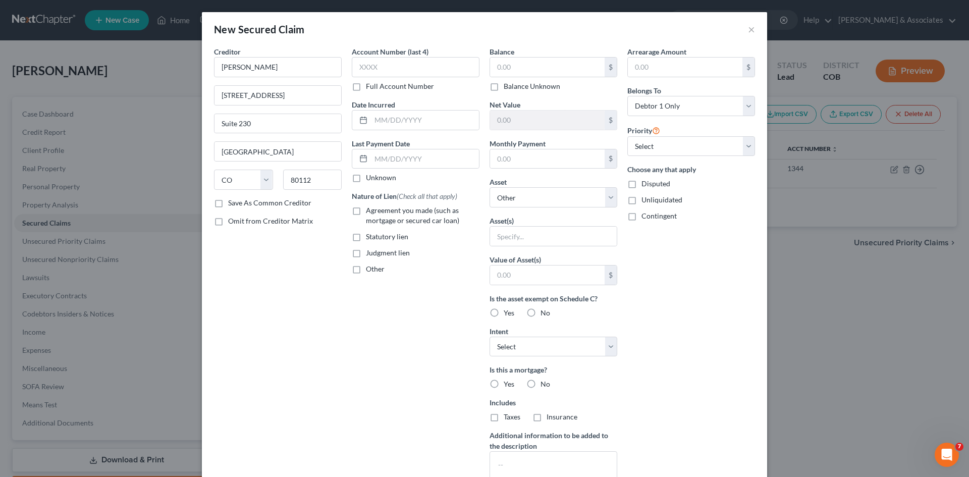
checkbox input "true"
click at [358, 66] on input "text" at bounding box center [416, 67] width 128 height 20
click at [371, 120] on input "text" at bounding box center [425, 120] width 108 height 19
type input "[DATE]"
click at [366, 212] on label "Agreement you made (such as mortgage or secured car loan)" at bounding box center [423, 215] width 114 height 20
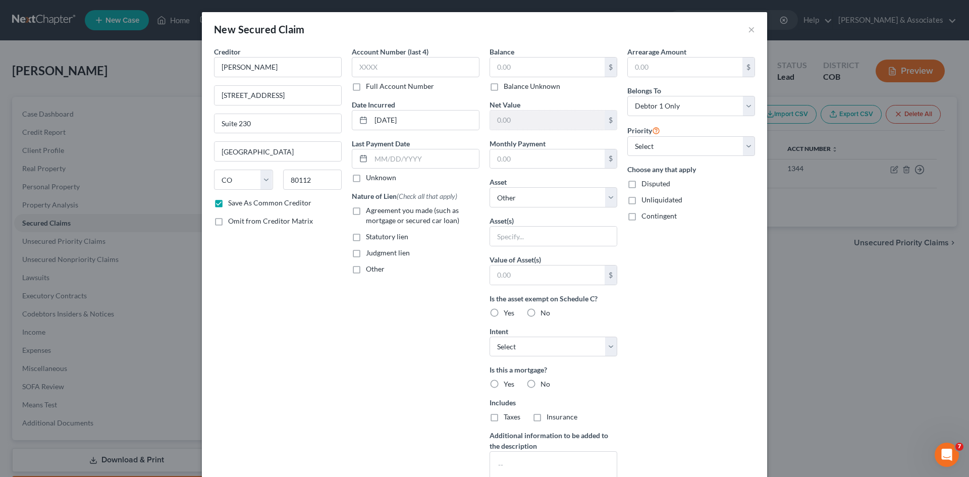
click at [370, 212] on input "Agreement you made (such as mortgage or secured car loan)" at bounding box center [373, 208] width 7 height 7
checkbox input "true"
click at [496, 67] on input "text" at bounding box center [547, 67] width 115 height 19
type input "299,000.00"
click at [511, 162] on input "text" at bounding box center [547, 158] width 115 height 19
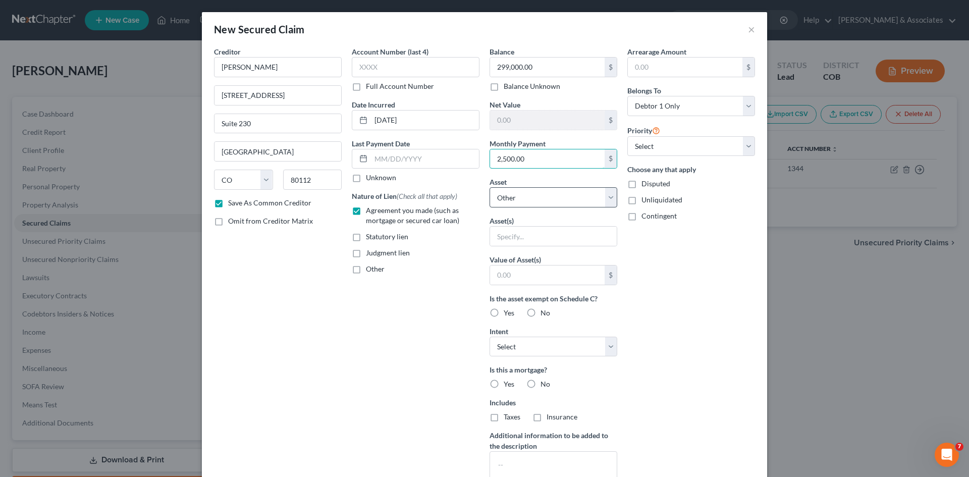
type input "2,500.00"
click at [608, 197] on select "Select Other Multiple Assets Clothing - 3 pair of pants, 10 tops, 4 sweaters, 1…" at bounding box center [554, 197] width 128 height 20
select select "5"
click at [490, 187] on select "Select Other Multiple Assets Clothing - 3 pair of pants, 10 tops, 4 sweaters, 1…" at bounding box center [554, 197] width 128 height 20
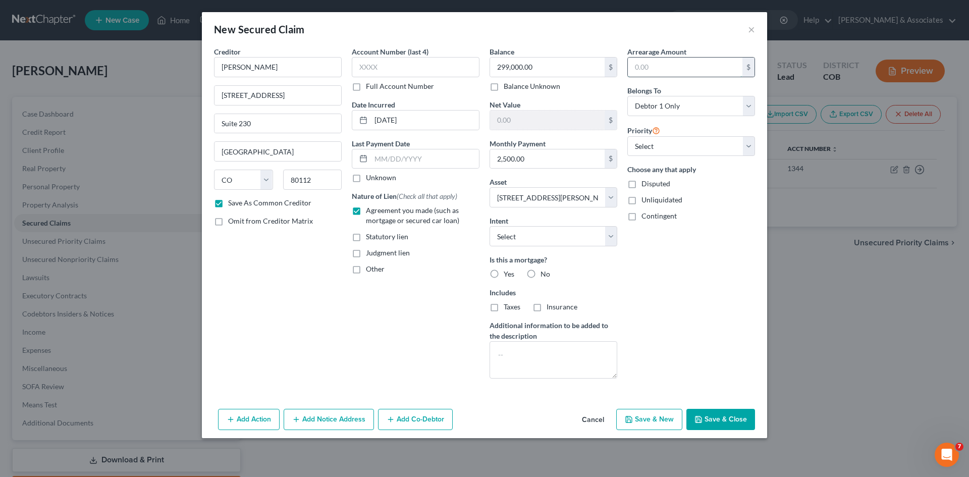
click at [634, 66] on input "text" at bounding box center [685, 67] width 115 height 19
type input "299,000.00"
click at [541, 274] on label "No" at bounding box center [546, 274] width 10 height 10
click at [545, 274] on input "No" at bounding box center [548, 272] width 7 height 7
radio input "true"
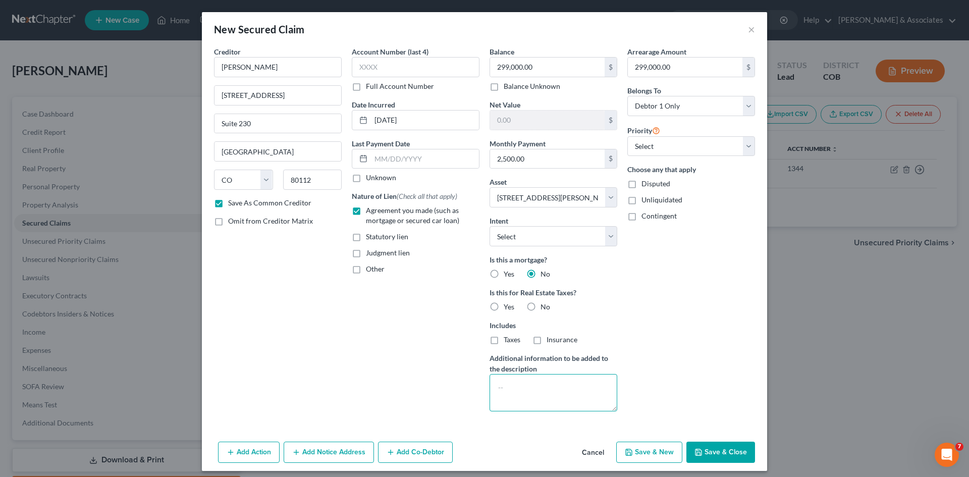
click at [501, 382] on textarea at bounding box center [554, 392] width 128 height 37
type textarea "Attorney filed lawsuit"
click at [495, 120] on input "text" at bounding box center [547, 120] width 115 height 19
click at [592, 458] on button "Cancel" at bounding box center [593, 453] width 38 height 20
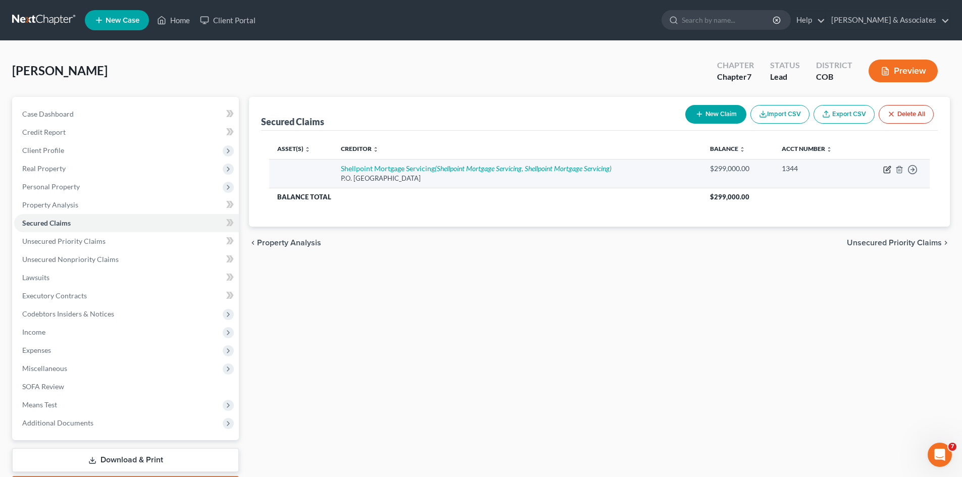
click at [887, 171] on icon "button" at bounding box center [887, 170] width 8 height 8
select select "23"
select select "0"
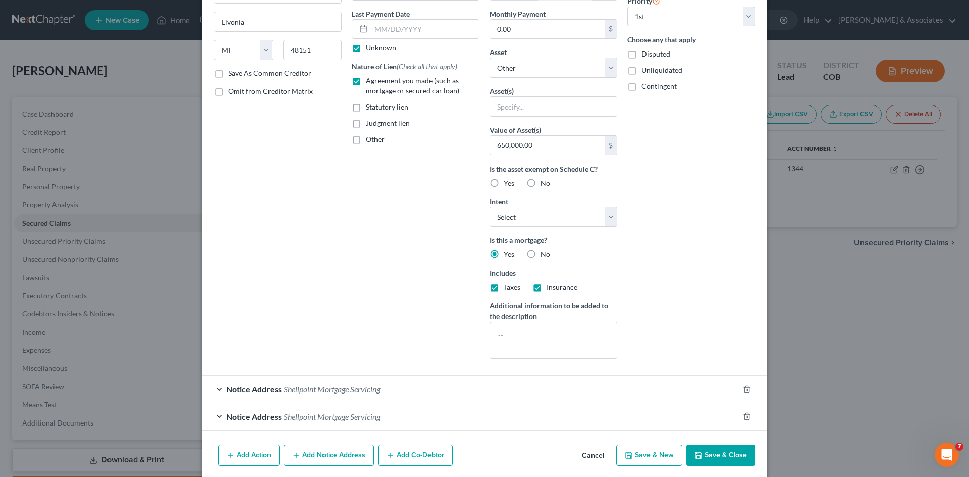
scroll to position [147, 0]
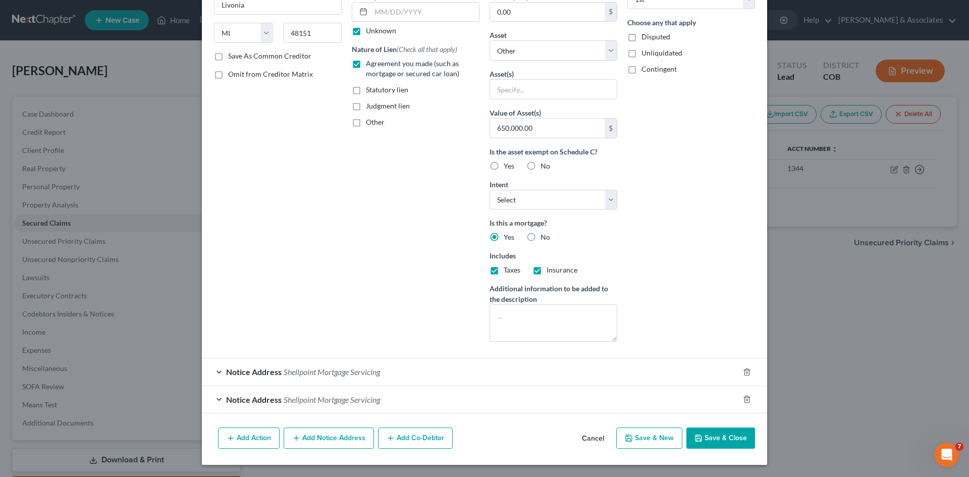
click at [337, 439] on button "Add Notice Address" at bounding box center [329, 438] width 90 height 21
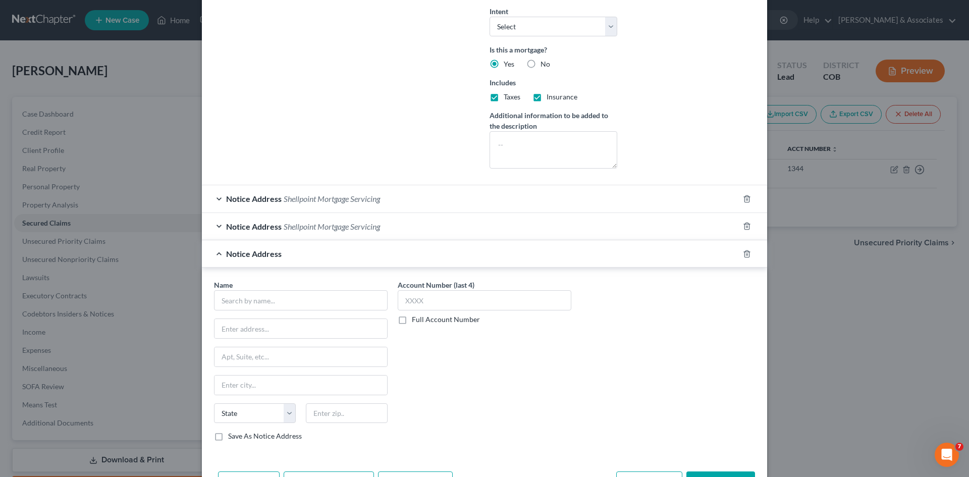
scroll to position [338, 0]
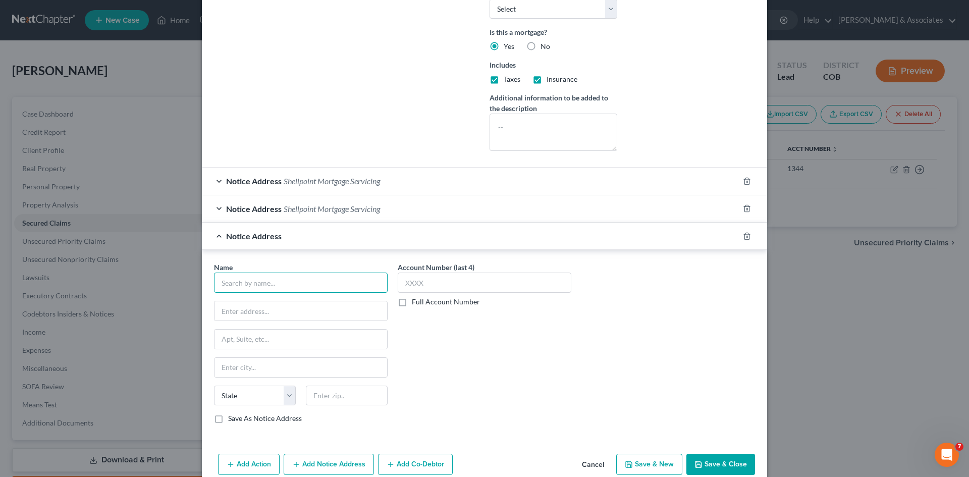
click at [222, 285] on input "text" at bounding box center [301, 283] width 174 height 20
click at [231, 297] on div "[PERSON_NAME]" at bounding box center [274, 300] width 105 height 10
type input "[PERSON_NAME]"
type input "[STREET_ADDRESS]"
type input "Suite 230"
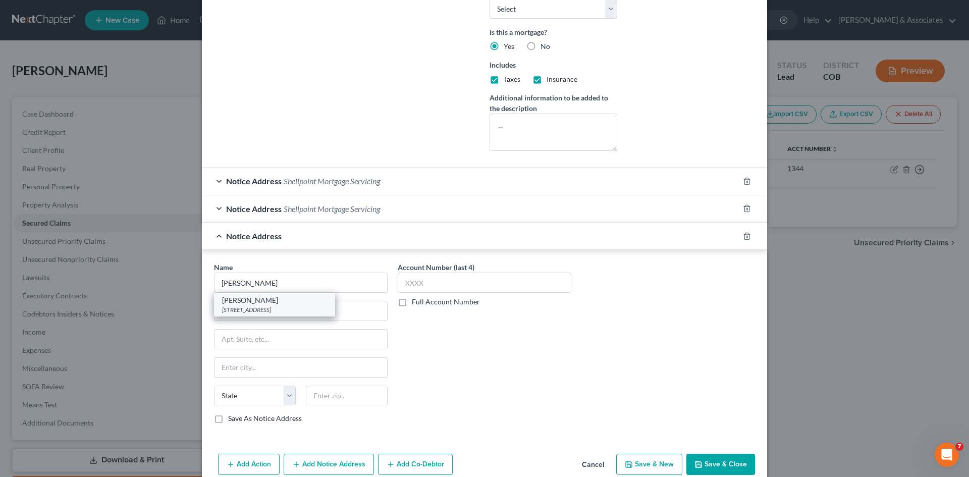
type input "[GEOGRAPHIC_DATA]"
select select "5"
type input "80112"
click at [228, 423] on label "Save As Notice Address" at bounding box center [265, 418] width 74 height 10
click at [232, 420] on input "Save As Notice Address" at bounding box center [235, 416] width 7 height 7
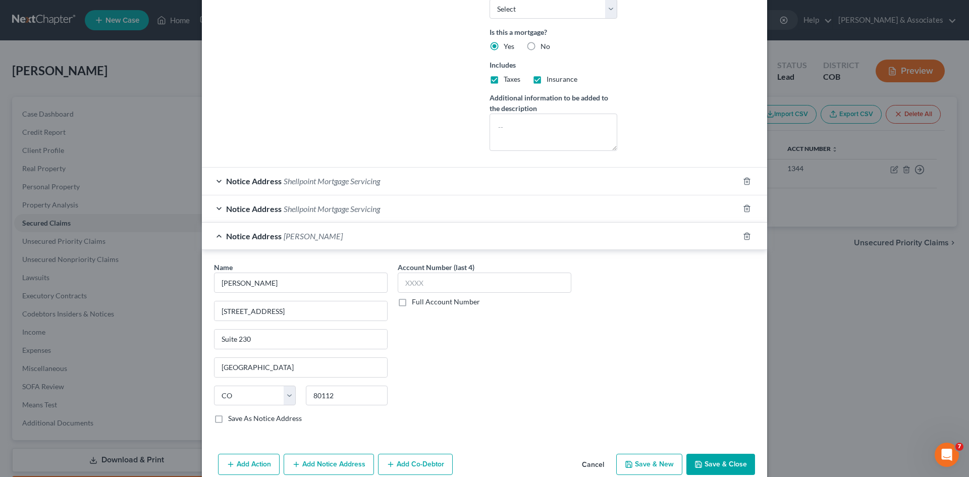
checkbox input "true"
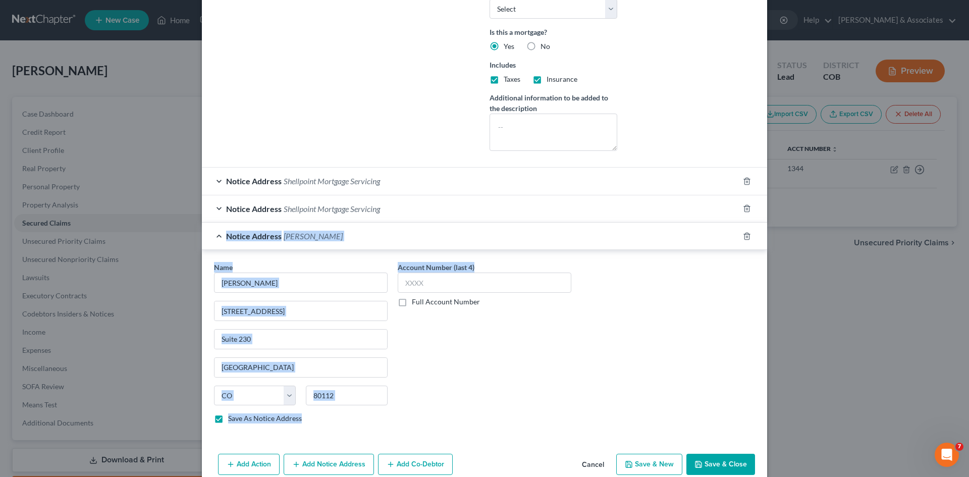
drag, startPoint x: 961, startPoint y: 254, endPoint x: 967, endPoint y: 187, distance: 66.9
click at [967, 187] on div "Edit Secured Claim × Creditor * Shellpoint Mortgage Servicing P.O. [GEOGRAPHIC_…" at bounding box center [484, 238] width 969 height 477
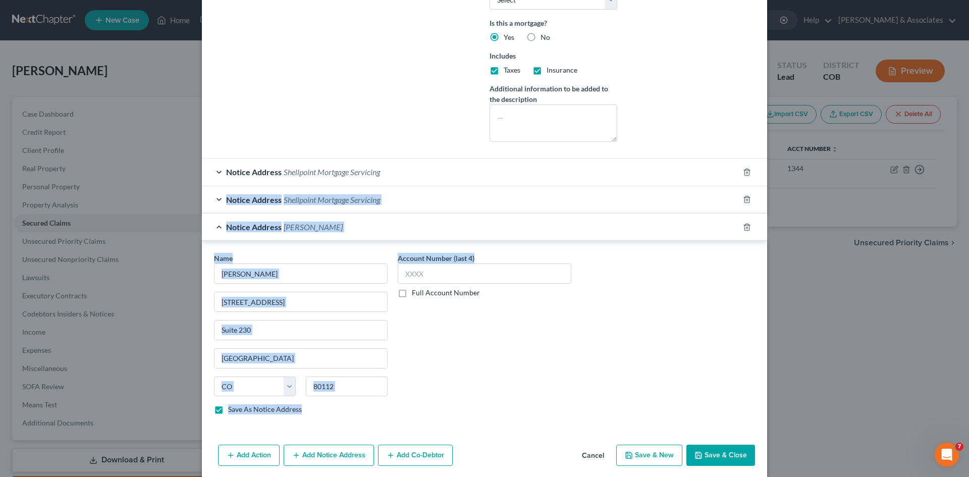
scroll to position [349, 0]
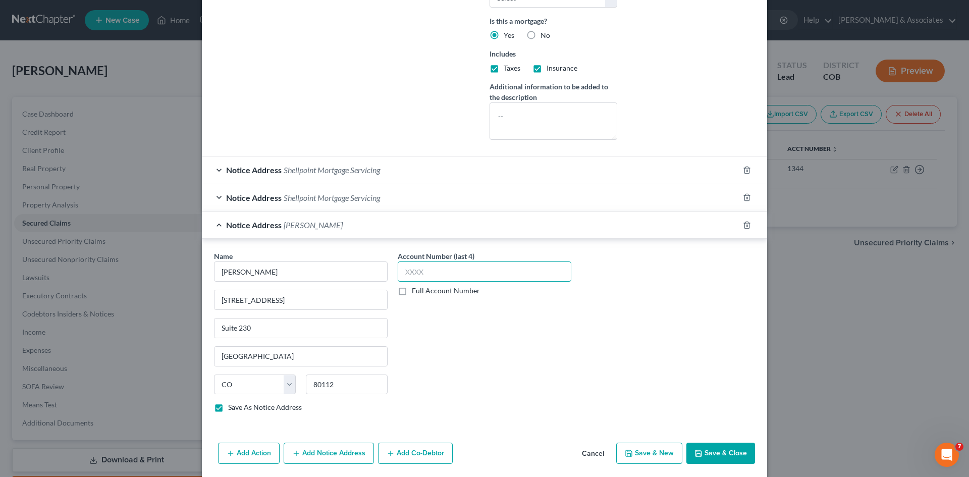
click at [409, 274] on input "text" at bounding box center [485, 271] width 174 height 20
type input "1344"
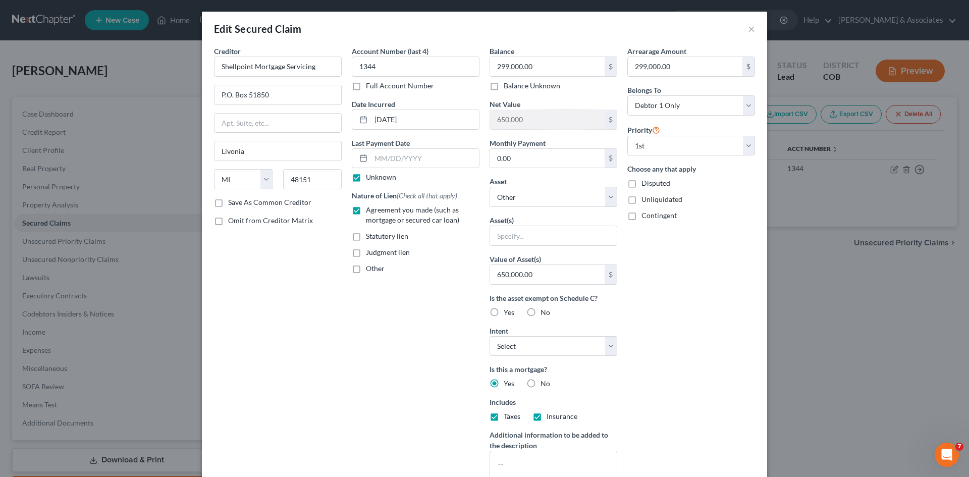
scroll to position [0, 0]
click at [610, 199] on select "Select Other Multiple Assets Clothing - 3 pair of pants, 10 tops, 4 sweaters, 1…" at bounding box center [554, 197] width 128 height 20
select select "5"
click at [490, 187] on select "Select Other Multiple Assets Clothing - 3 pair of pants, 10 tops, 4 sweaters, 1…" at bounding box center [554, 197] width 128 height 20
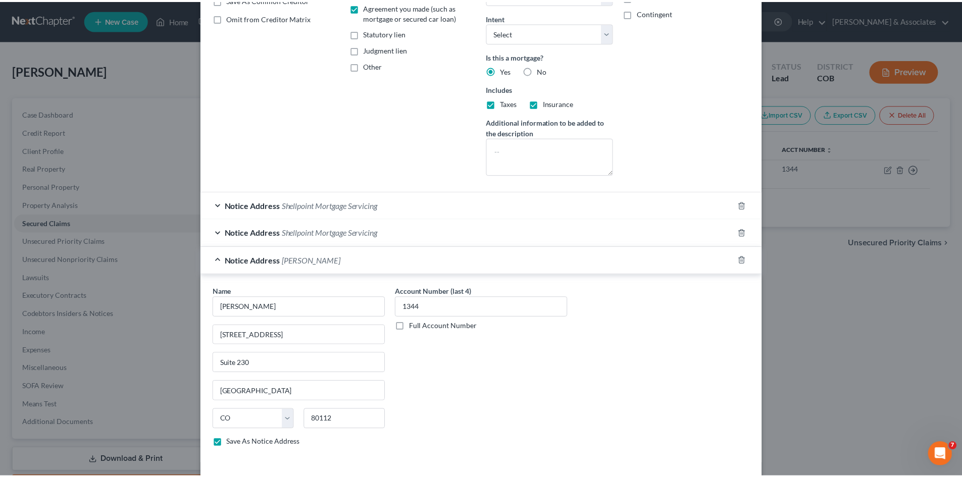
scroll to position [253, 0]
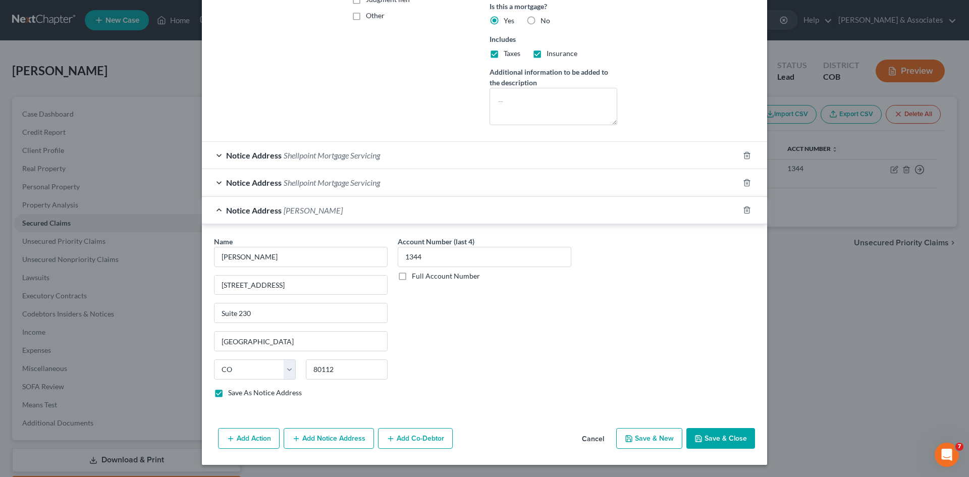
click at [719, 440] on button "Save & Close" at bounding box center [720, 438] width 69 height 21
select select
checkbox input "false"
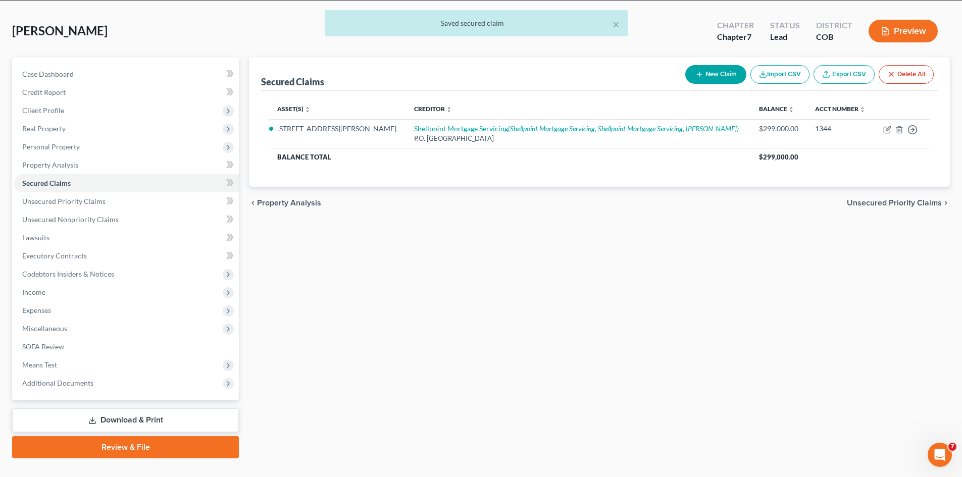
scroll to position [54, 0]
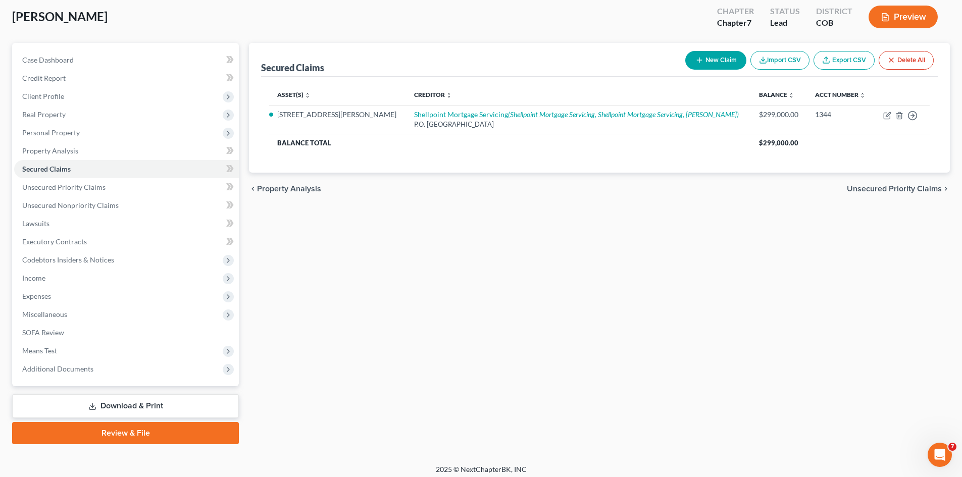
click at [143, 404] on link "Download & Print" at bounding box center [125, 406] width 227 height 24
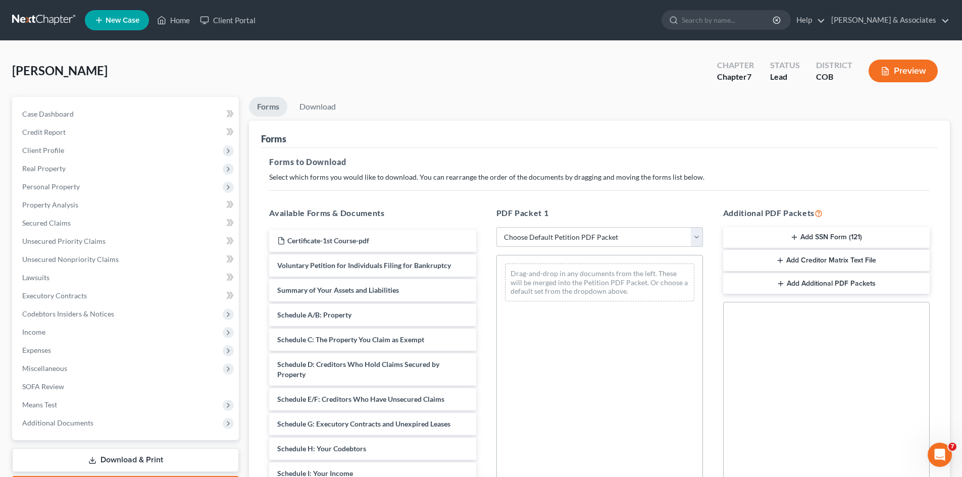
click at [697, 238] on select "Choose Default Petition PDF Packet Complete Bankruptcy Petition (all forms and …" at bounding box center [599, 237] width 206 height 20
select select "2"
click at [496, 227] on select "Choose Default Petition PDF Packet Complete Bankruptcy Petition (all forms and …" at bounding box center [599, 237] width 206 height 20
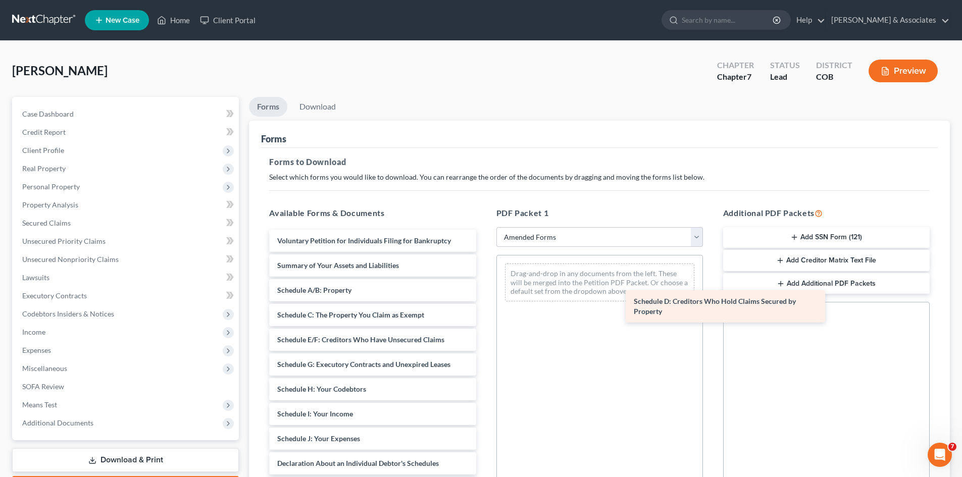
drag, startPoint x: 362, startPoint y: 341, endPoint x: 718, endPoint y: 303, distance: 358.4
click at [484, 303] on div "Schedule D: Creditors Who Hold Claims Secured by Property Voluntary Petition fo…" at bounding box center [372, 454] width 223 height 448
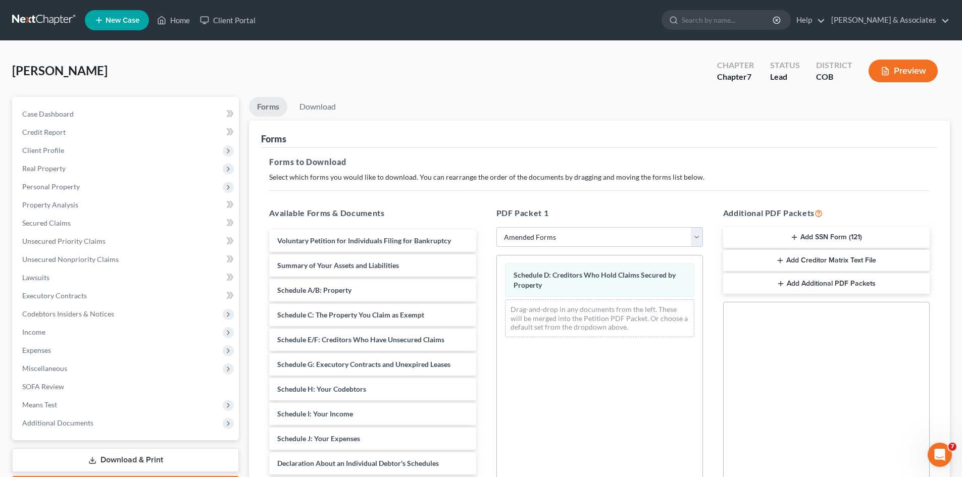
drag, startPoint x: 715, startPoint y: 302, endPoint x: 671, endPoint y: 247, distance: 70.0
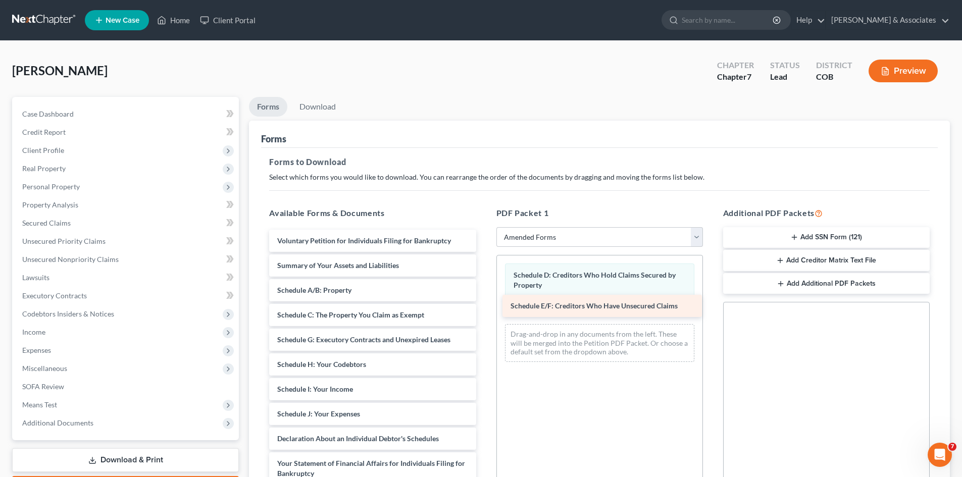
drag, startPoint x: 320, startPoint y: 341, endPoint x: 553, endPoint y: 307, distance: 235.6
click at [484, 307] on div "Schedule E/F: Creditors Who Have Unsecured Claims Voluntary Petition for Indivi…" at bounding box center [372, 442] width 223 height 424
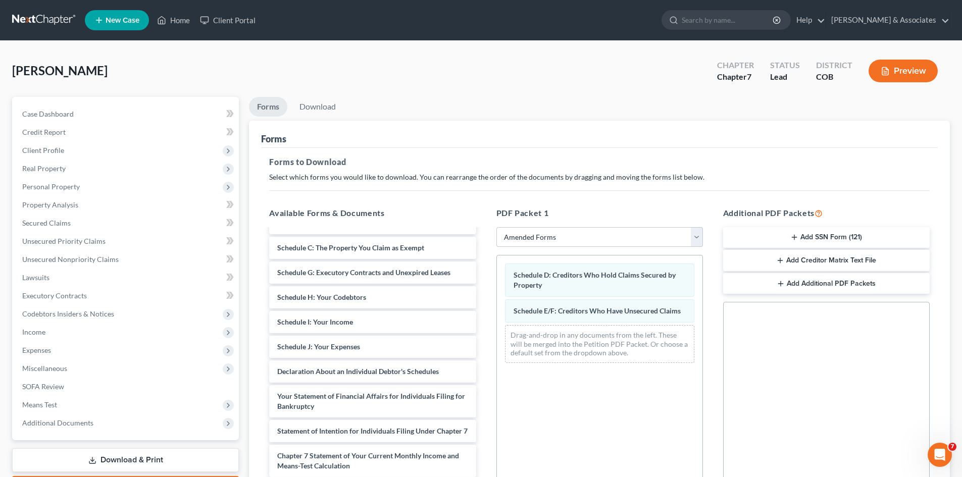
scroll to position [81, 0]
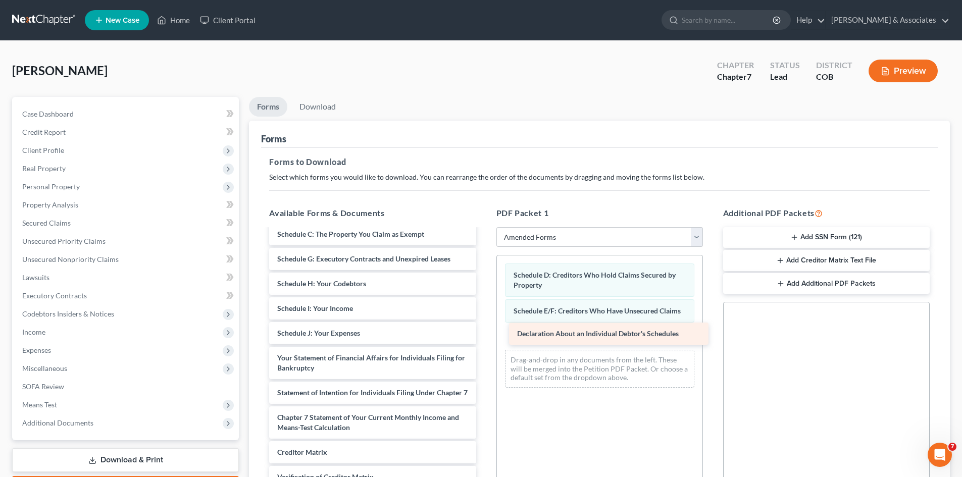
drag, startPoint x: 364, startPoint y: 358, endPoint x: 604, endPoint y: 333, distance: 241.0
click at [484, 333] on div "Declaration About an Individual Debtor's Schedules Voluntary Petition for Indiv…" at bounding box center [372, 348] width 223 height 399
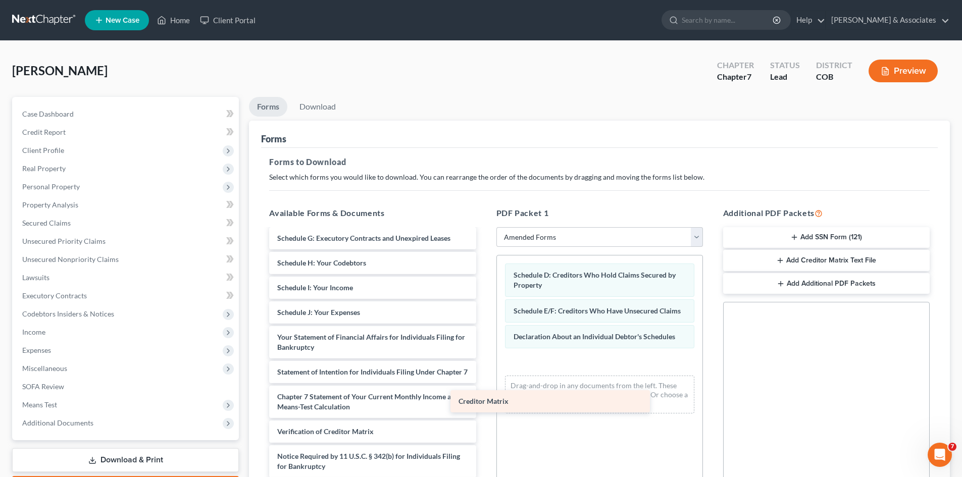
scroll to position [112, 0]
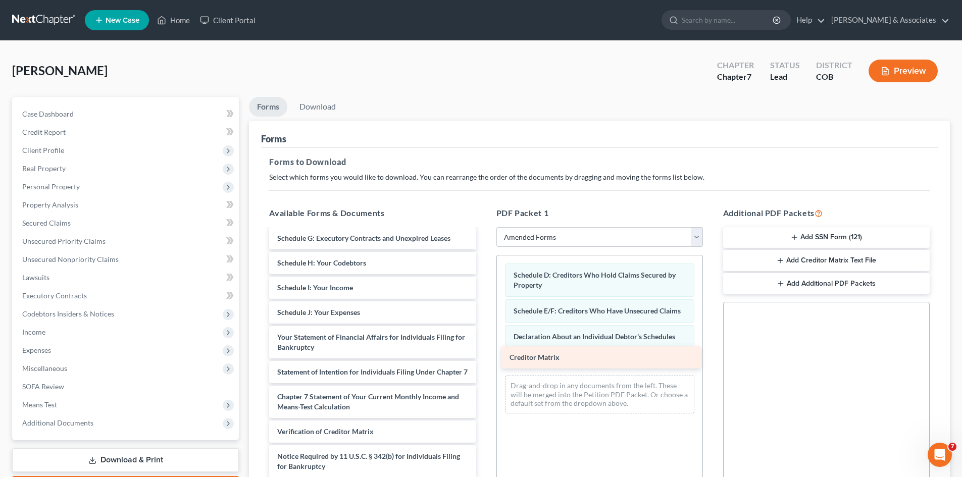
drag, startPoint x: 361, startPoint y: 410, endPoint x: 594, endPoint y: 360, distance: 237.4
click at [484, 360] on div "Creditor Matrix Voluntary Petition for Individuals Filing for Bankruptcy Summar…" at bounding box center [372, 315] width 223 height 374
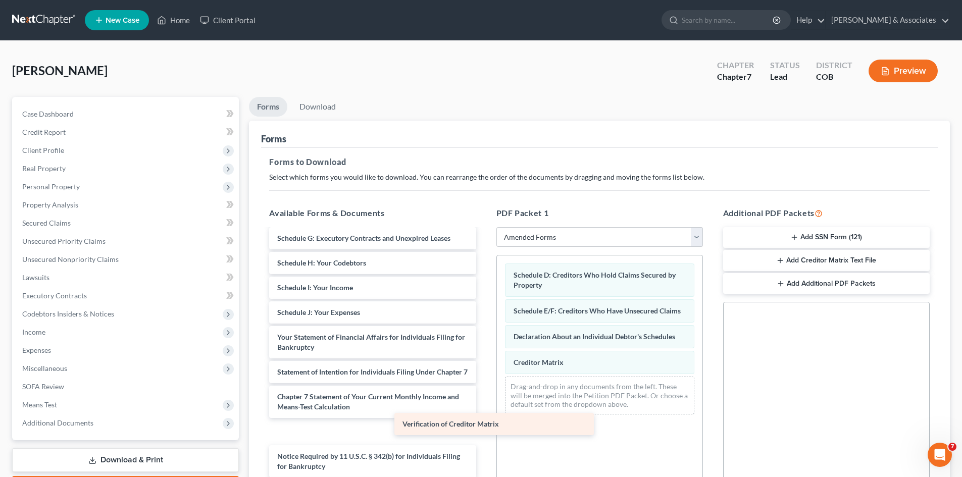
scroll to position [87, 0]
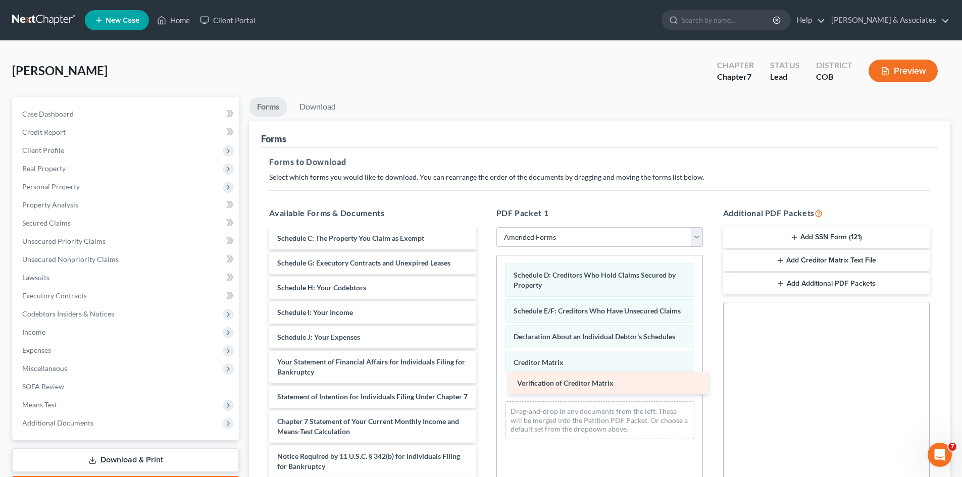
drag, startPoint x: 325, startPoint y: 435, endPoint x: 565, endPoint y: 387, distance: 244.6
click at [484, 387] on div "Verification of Creditor Matrix Voluntary Petition for Individuals Filing for B…" at bounding box center [372, 327] width 223 height 349
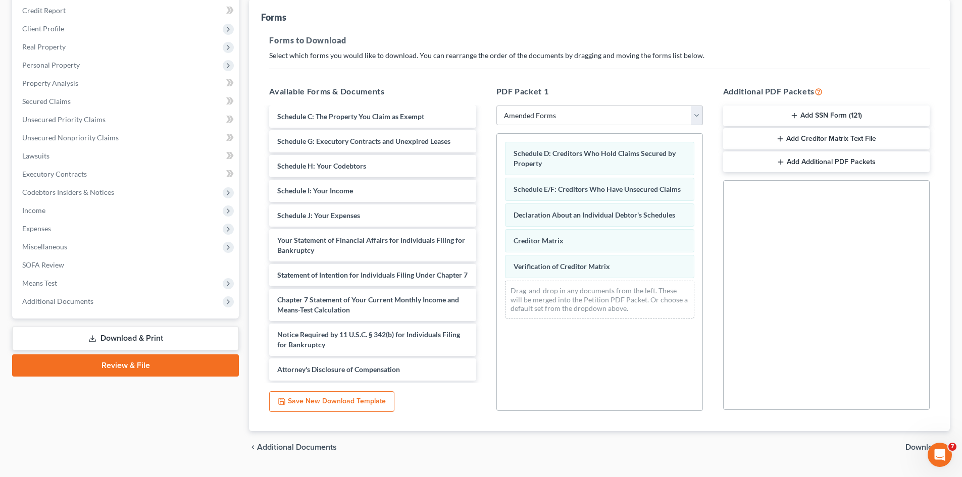
scroll to position [146, 0]
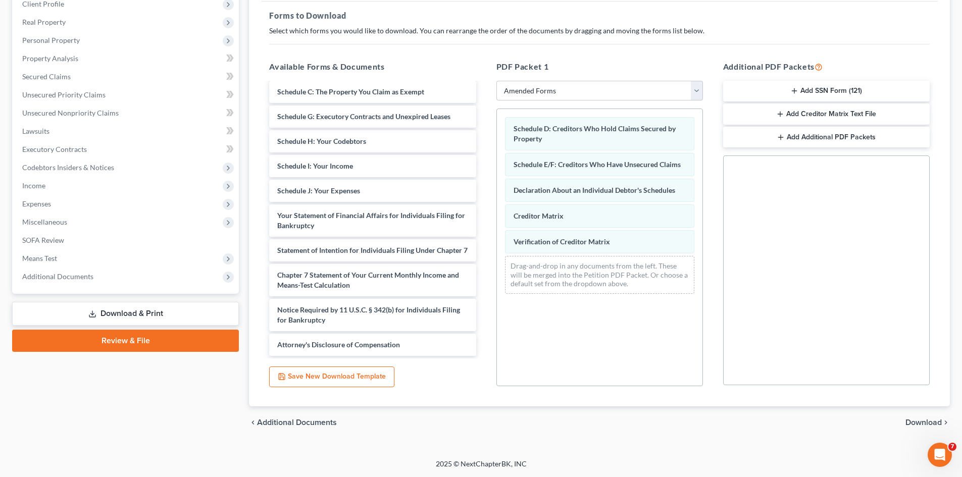
click at [926, 420] on span "Download" at bounding box center [923, 422] width 36 height 8
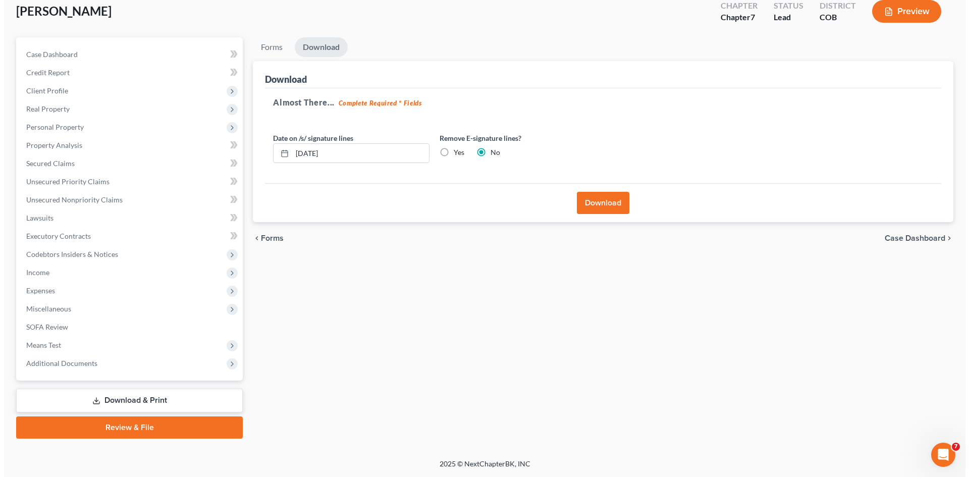
scroll to position [60, 0]
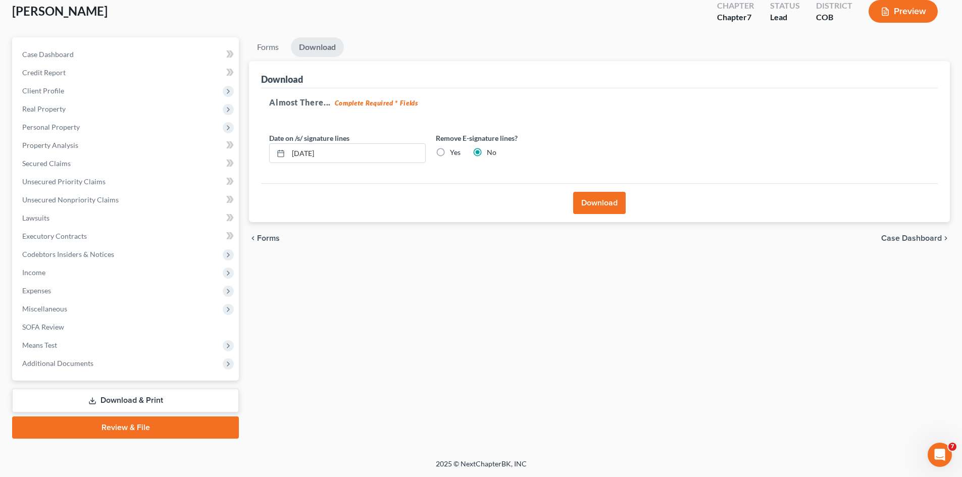
click at [612, 201] on button "Download" at bounding box center [599, 203] width 52 height 22
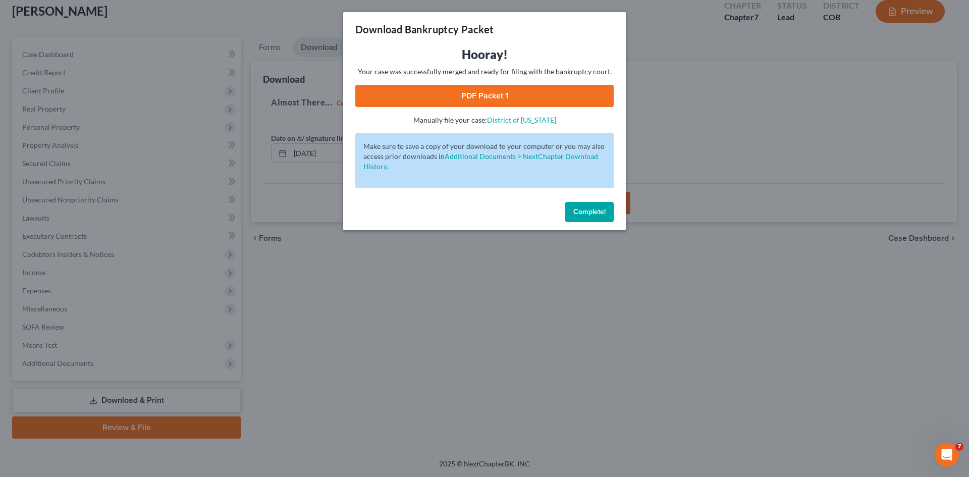
click at [481, 93] on link "PDF Packet 1" at bounding box center [484, 96] width 258 height 22
click at [598, 215] on span "Complete!" at bounding box center [589, 211] width 32 height 9
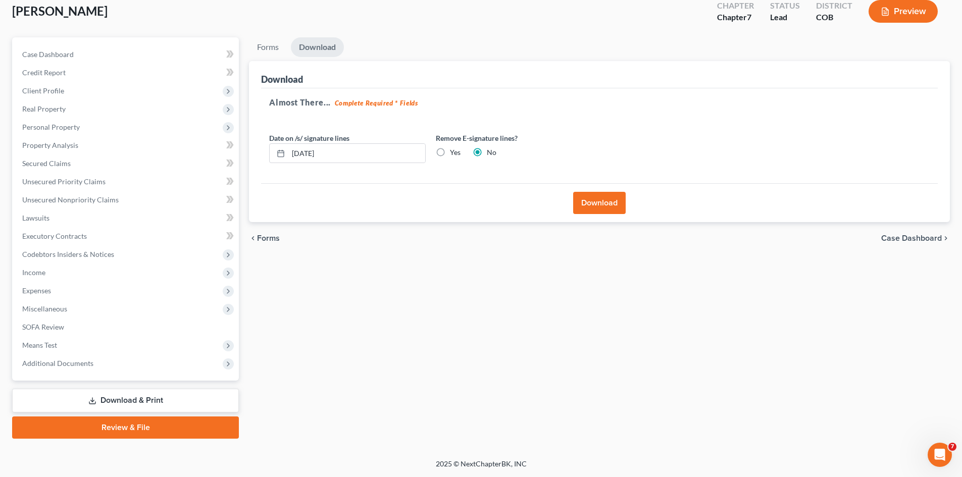
click at [611, 207] on button "Download" at bounding box center [599, 203] width 52 height 22
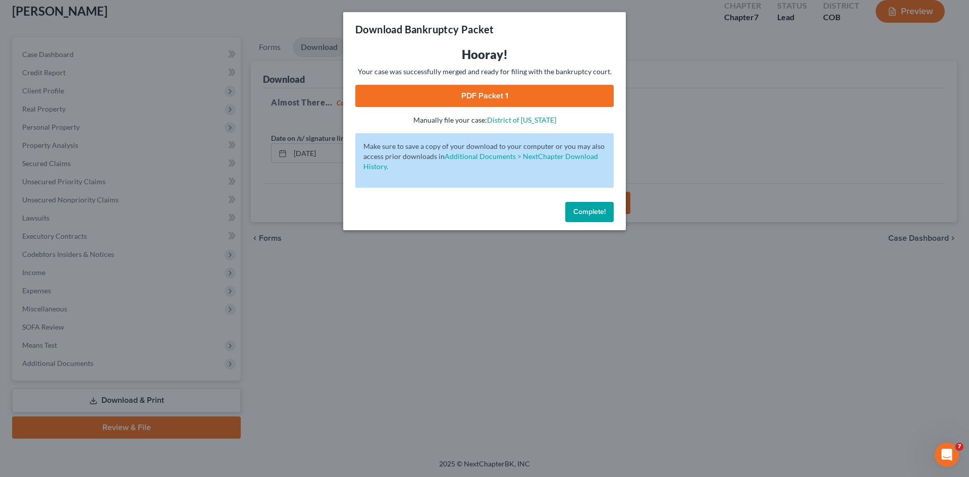
click at [492, 98] on link "PDF Packet 1" at bounding box center [484, 96] width 258 height 22
